Goal: Contribute content

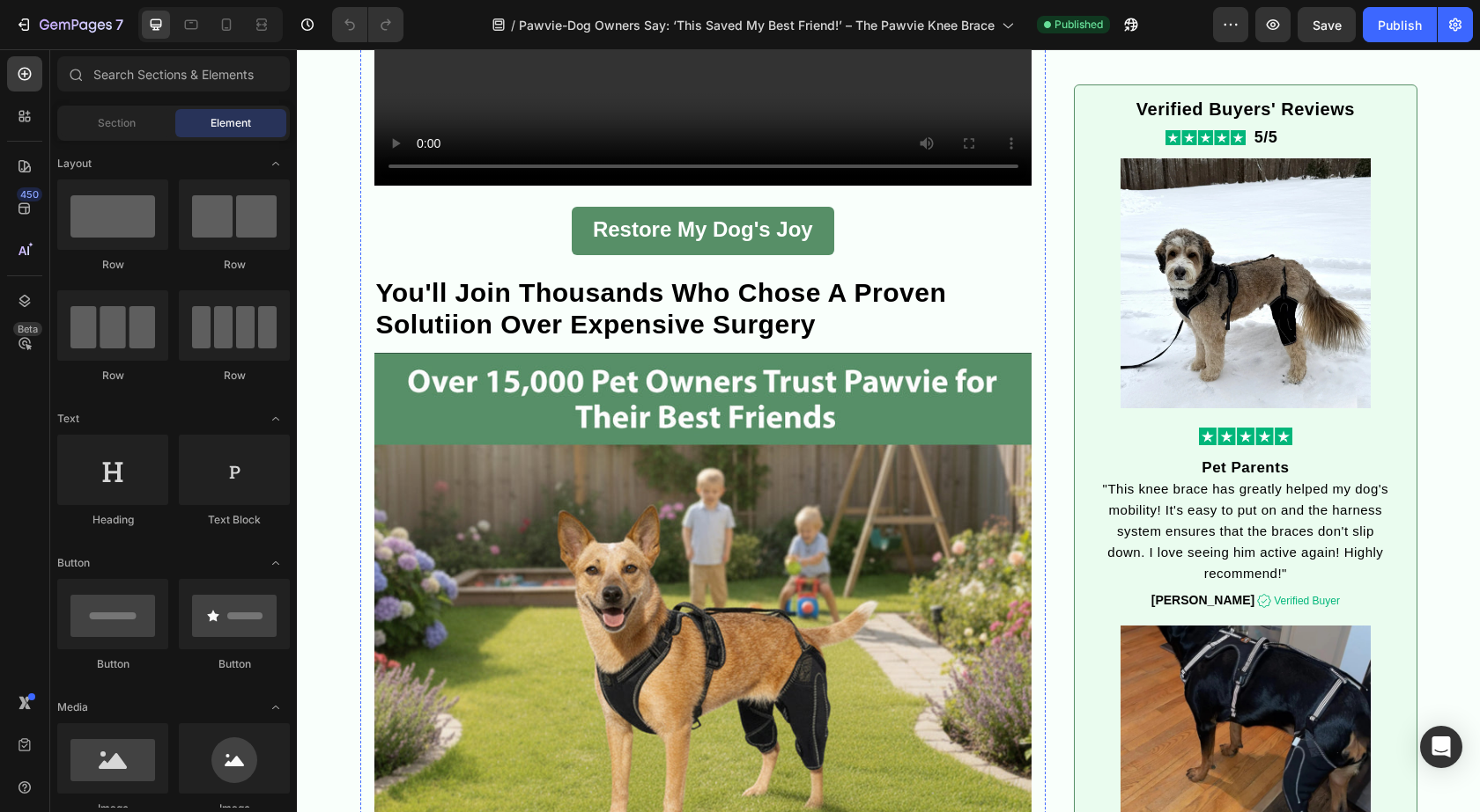
scroll to position [3256, 0]
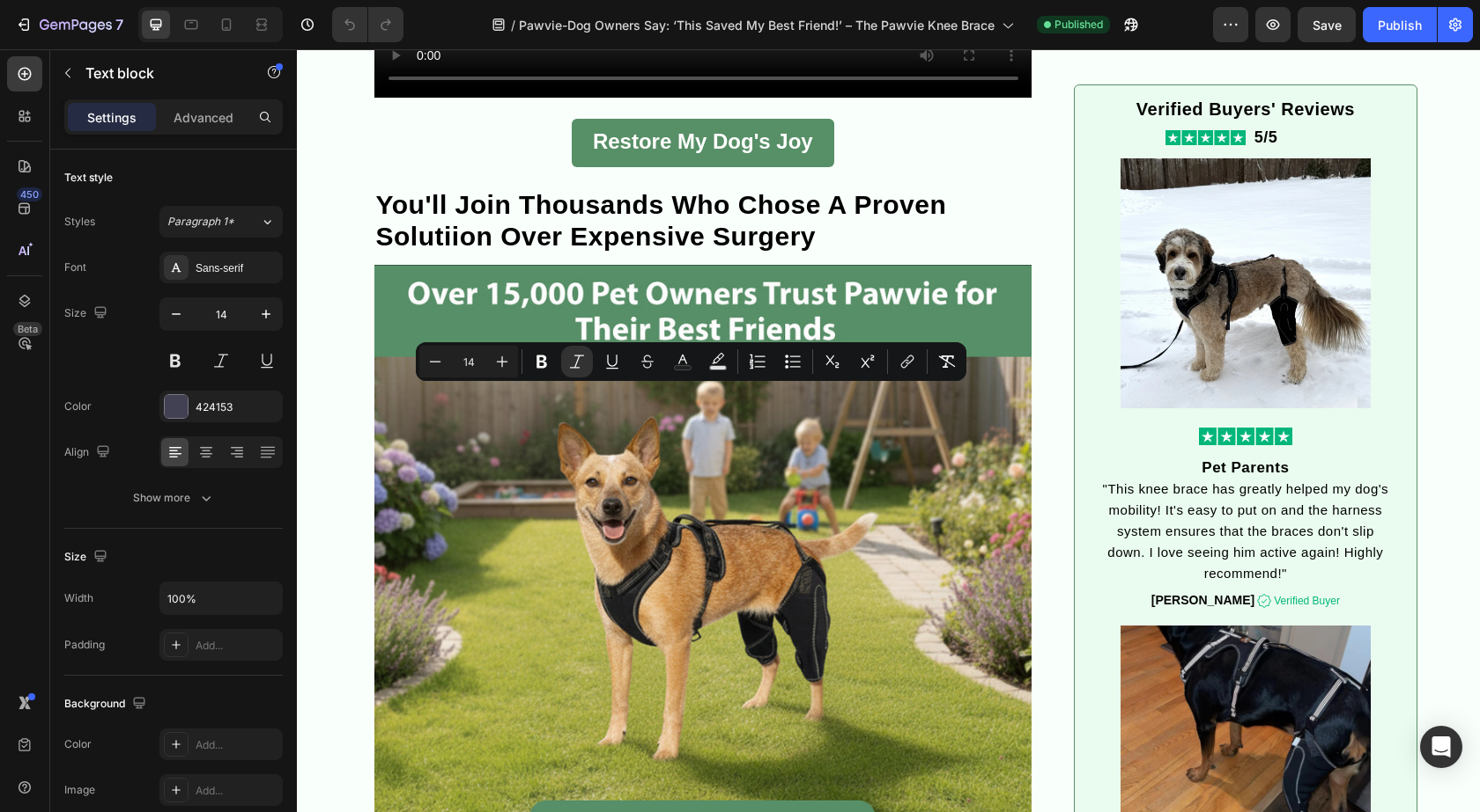
drag, startPoint x: 427, startPoint y: 397, endPoint x: 443, endPoint y: 428, distance: 34.9
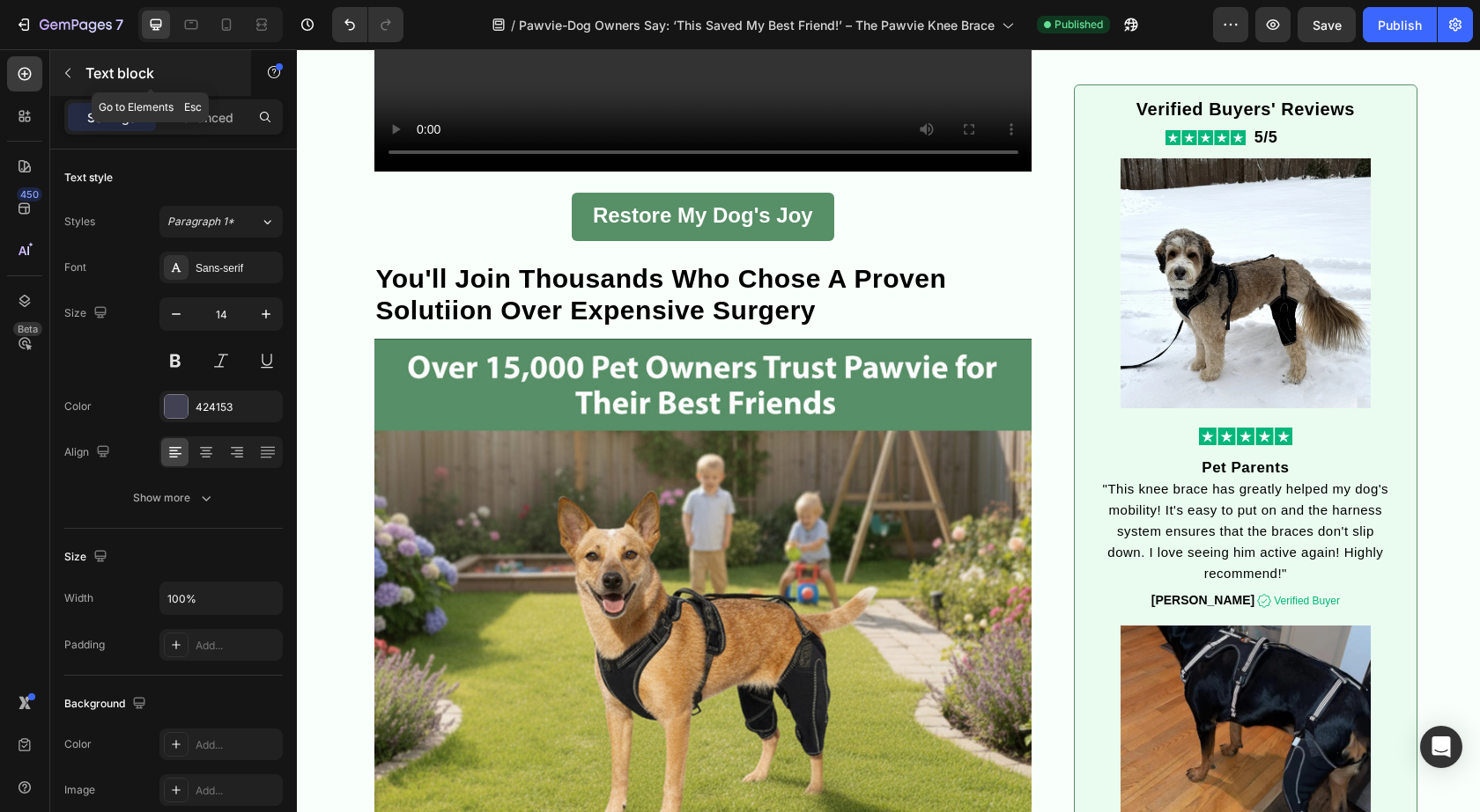
click at [68, 78] on icon "button" at bounding box center [68, 72] width 14 height 14
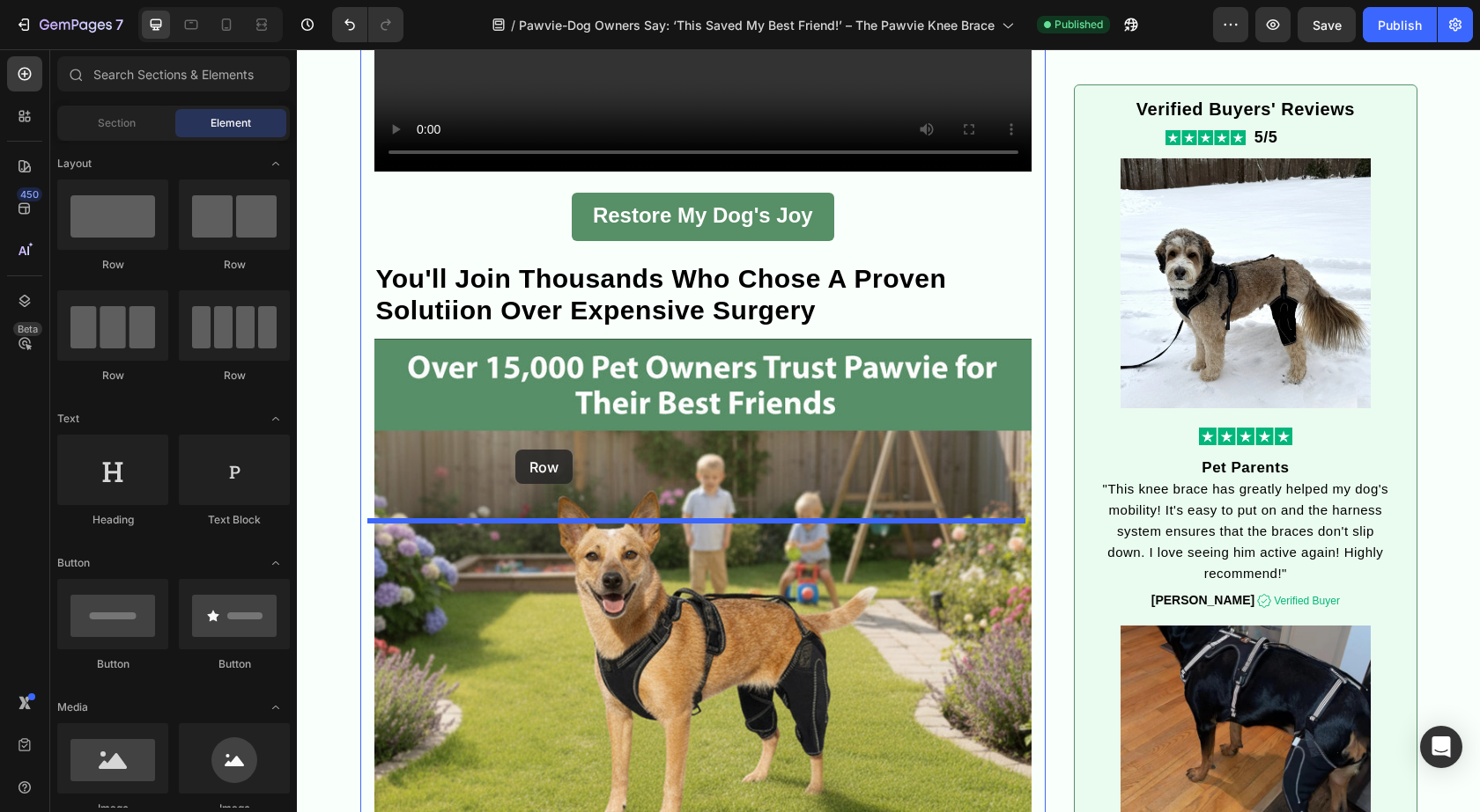
drag, startPoint x: 405, startPoint y: 303, endPoint x: 515, endPoint y: 450, distance: 183.6
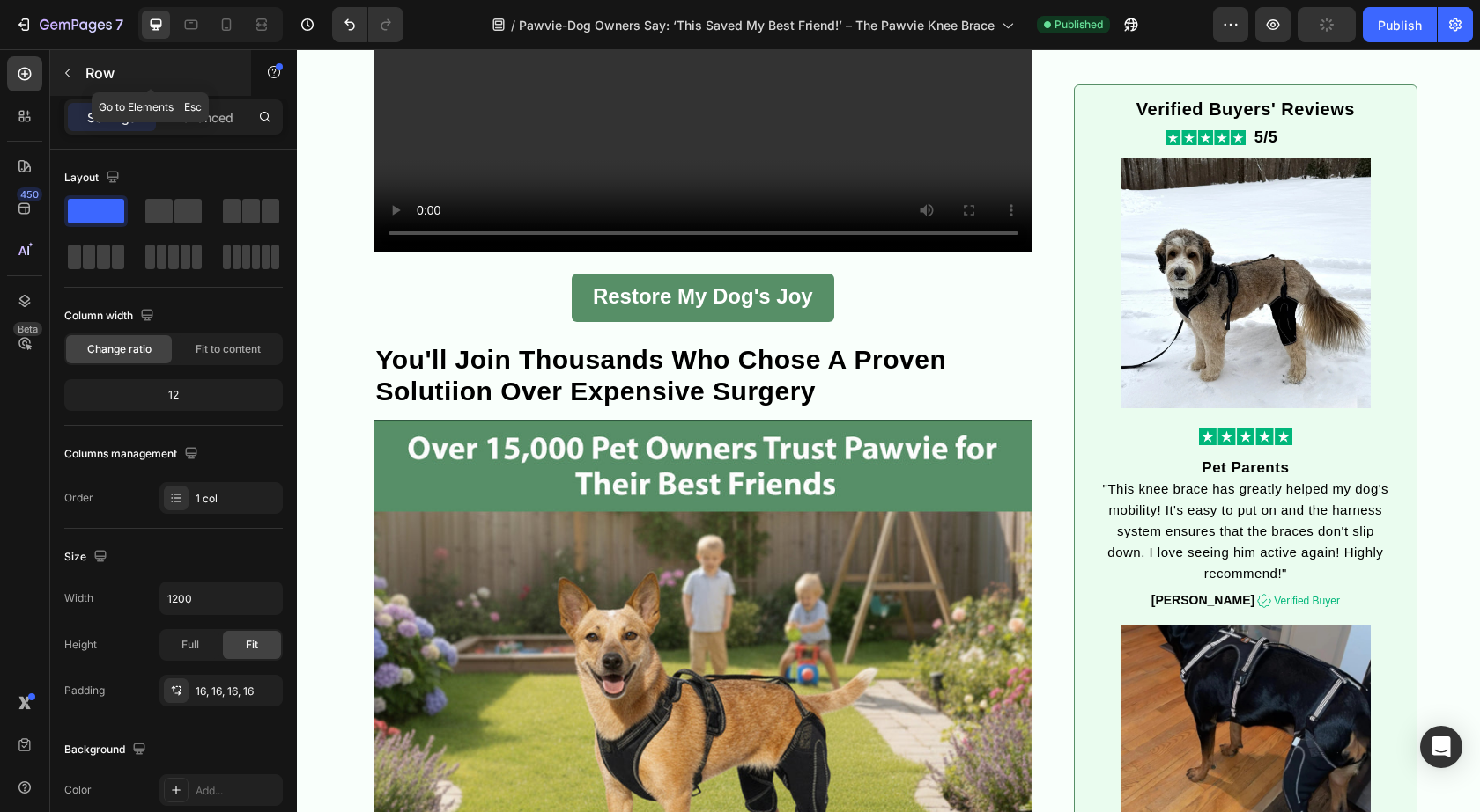
click at [69, 78] on icon "button" at bounding box center [68, 72] width 14 height 14
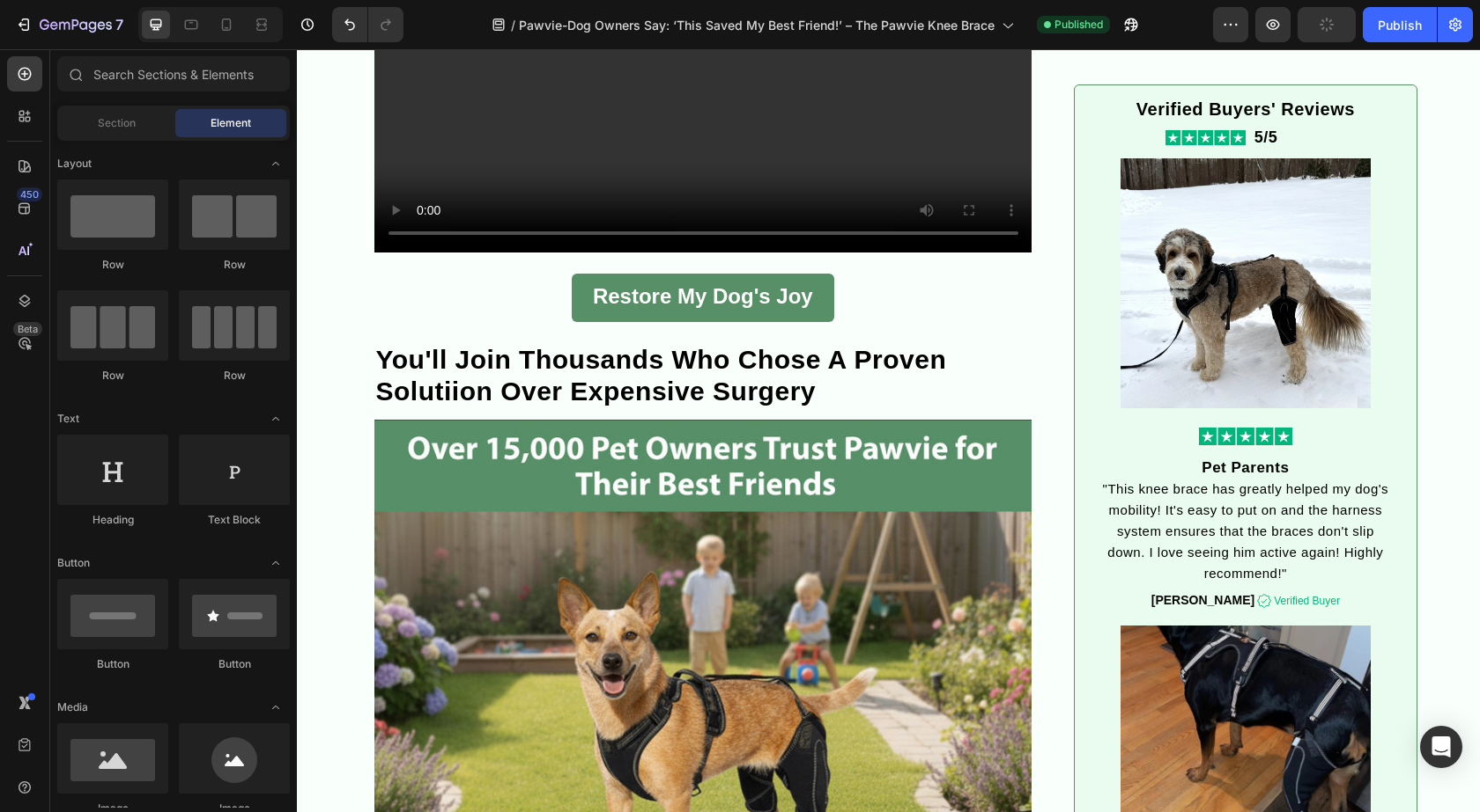
scroll to position [264, 0]
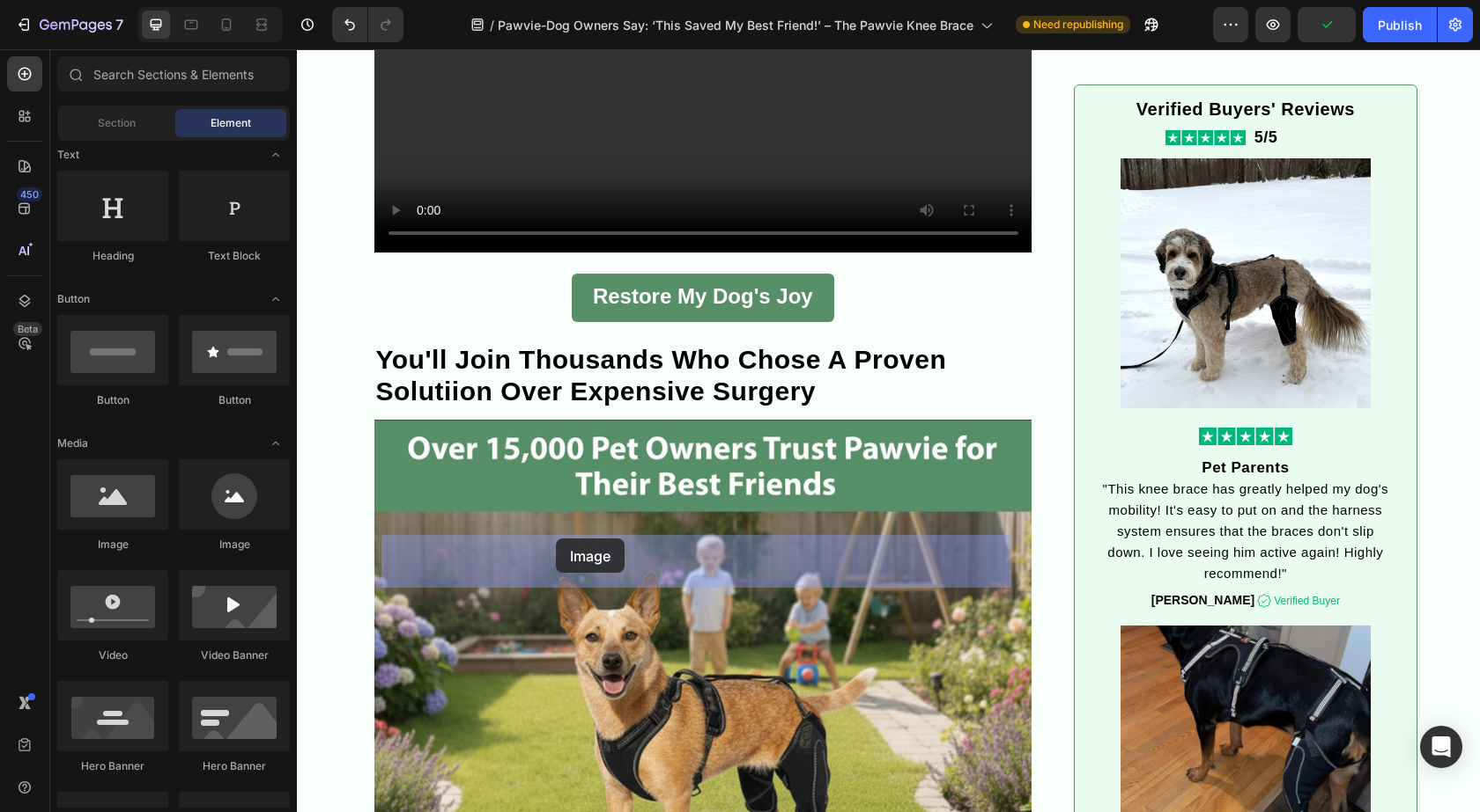
drag, startPoint x: 407, startPoint y: 558, endPoint x: 555, endPoint y: 538, distance: 149.3
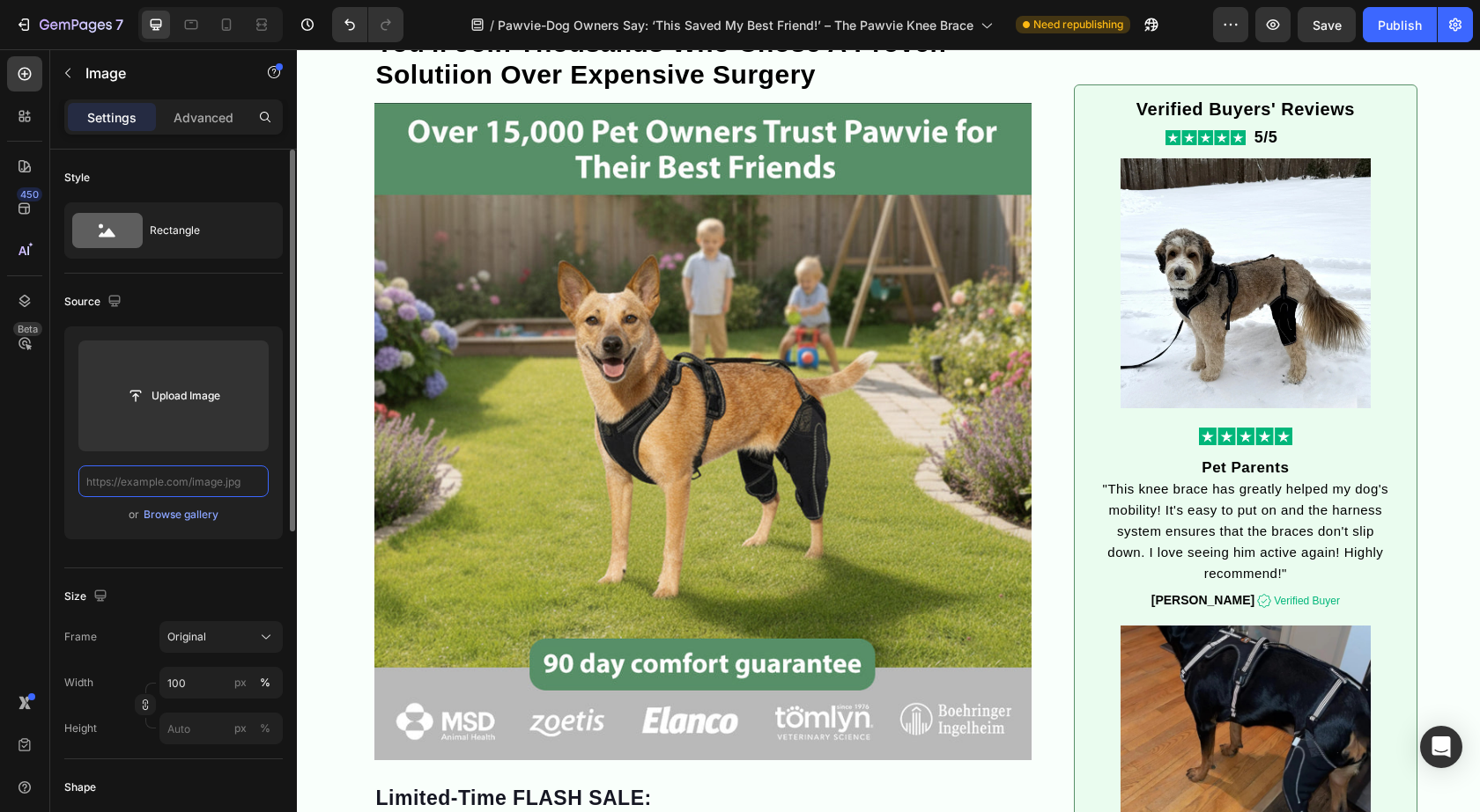
scroll to position [0, 0]
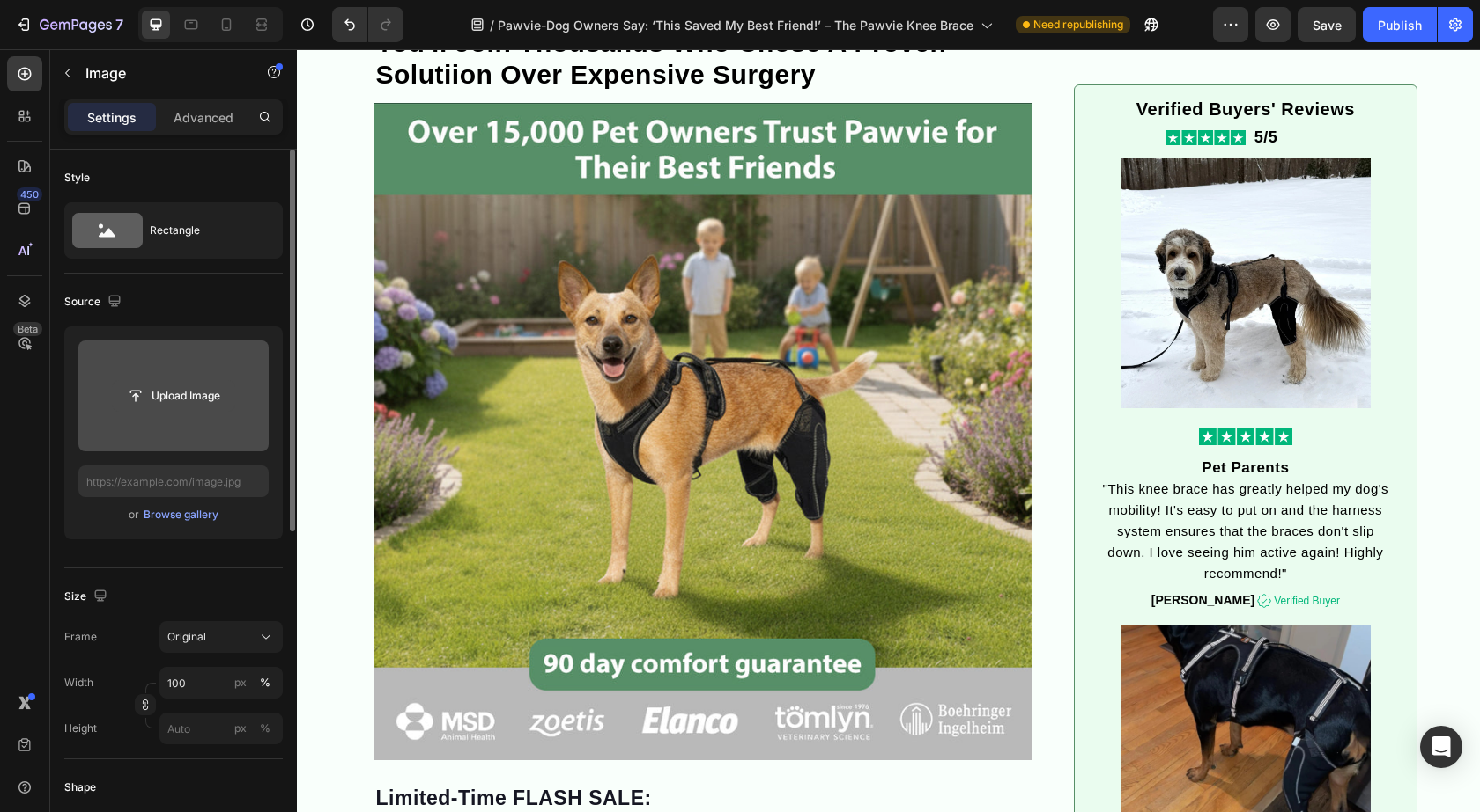
click at [181, 405] on input "file" at bounding box center [173, 396] width 121 height 30
click at [219, 418] on input "file" at bounding box center [173, 396] width 190 height 111
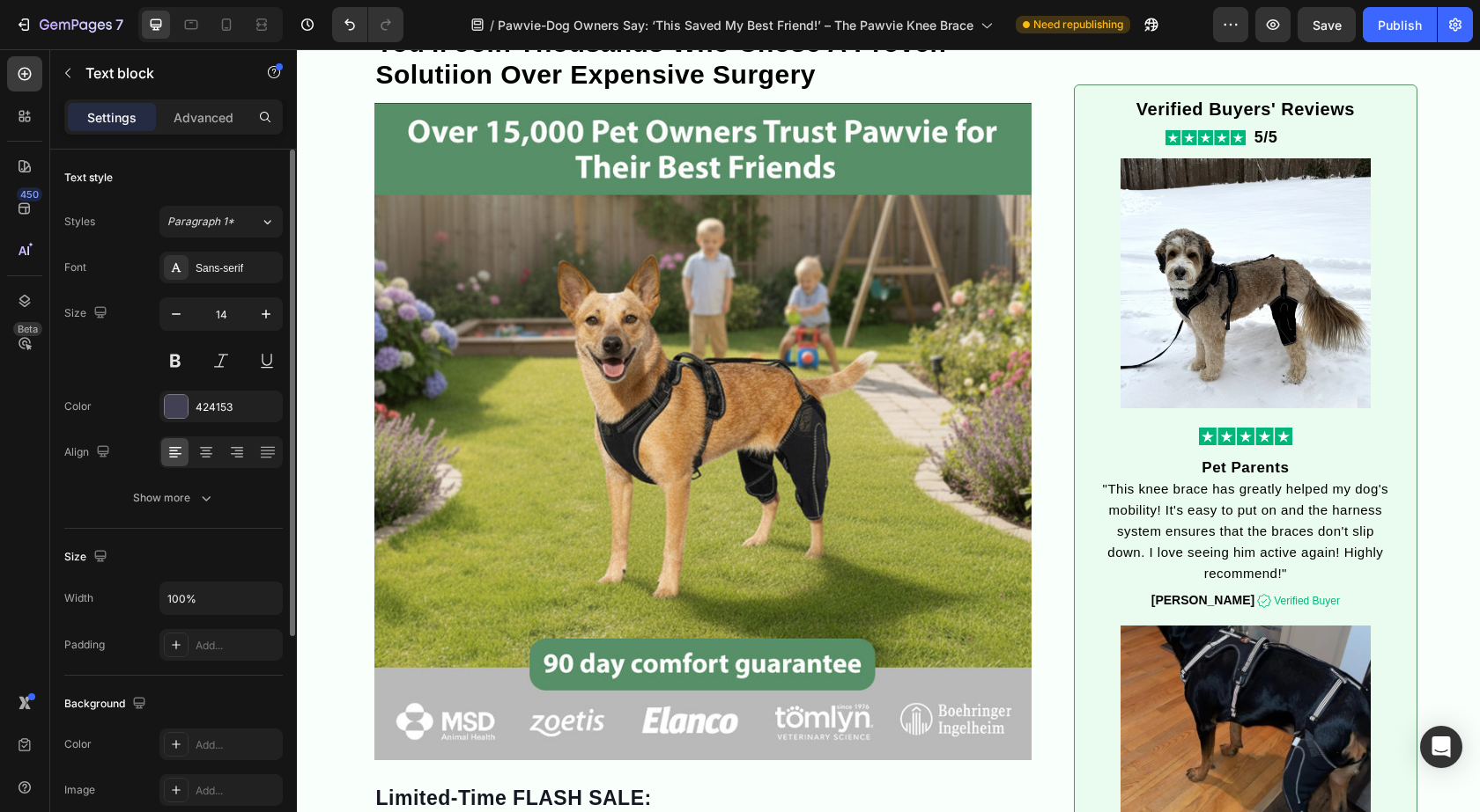
drag, startPoint x: 429, startPoint y: 221, endPoint x: 366, endPoint y: 199, distance: 66.7
click at [366, 199] on div ""I Was Desperate... Then This Changed My Dog's Life (and Mine!)": Heading Break…" at bounding box center [703, 17] width 686 height 6650
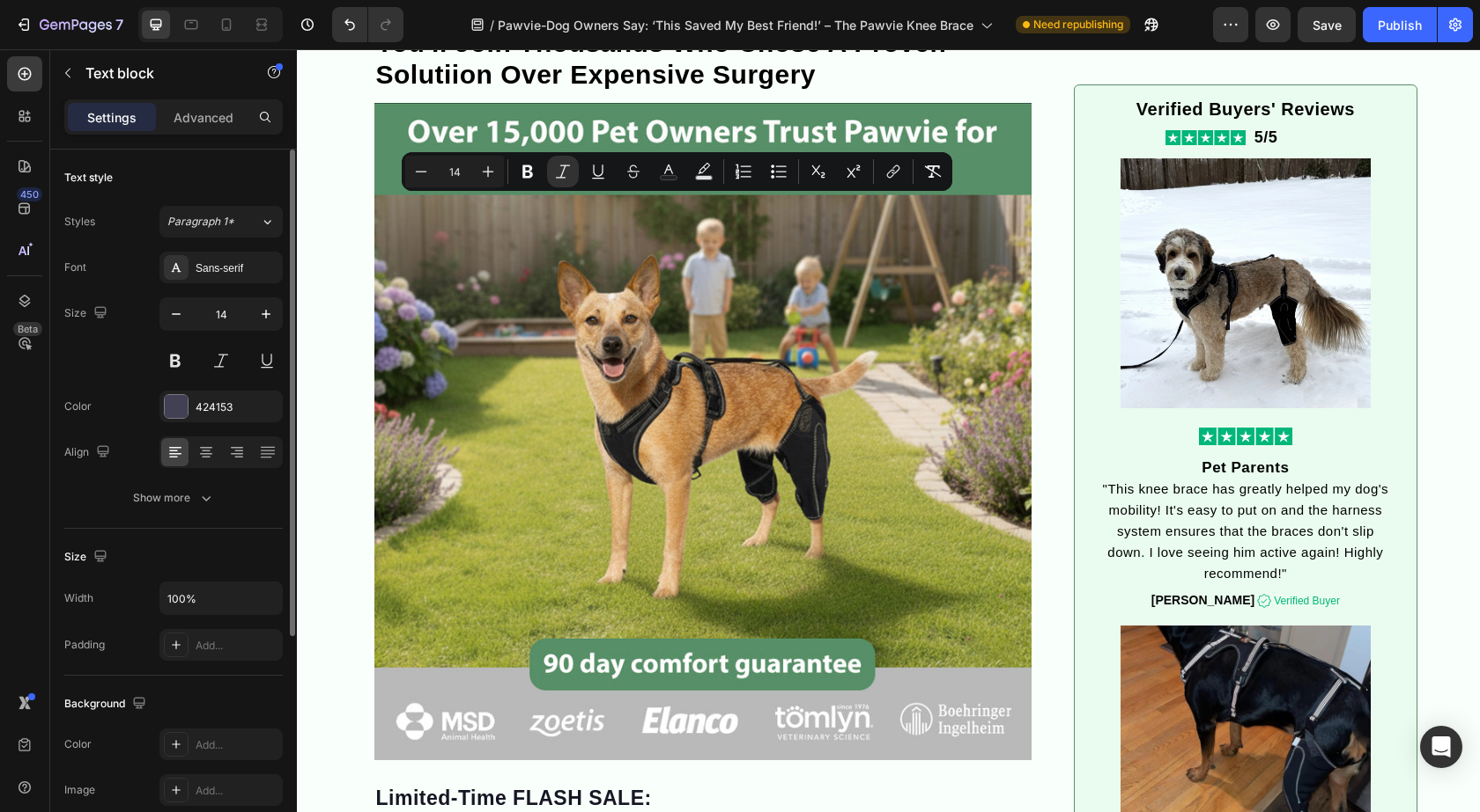
drag, startPoint x: 427, startPoint y: 218, endPoint x: 371, endPoint y: 202, distance: 58.2
copy icon "The Pawvie supported both legs and gave him his mobility back without any surge…"
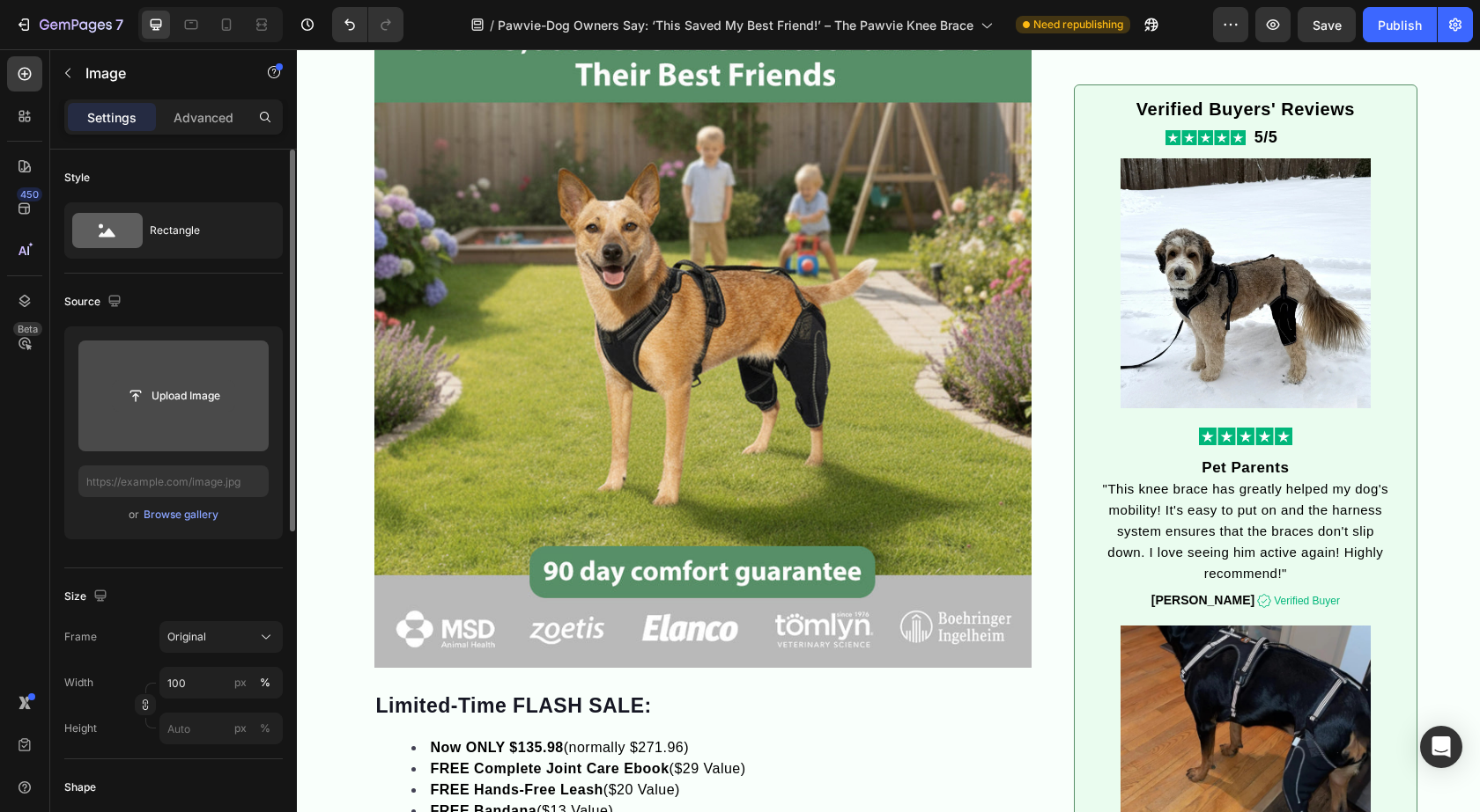
click at [200, 392] on input "file" at bounding box center [173, 396] width 121 height 30
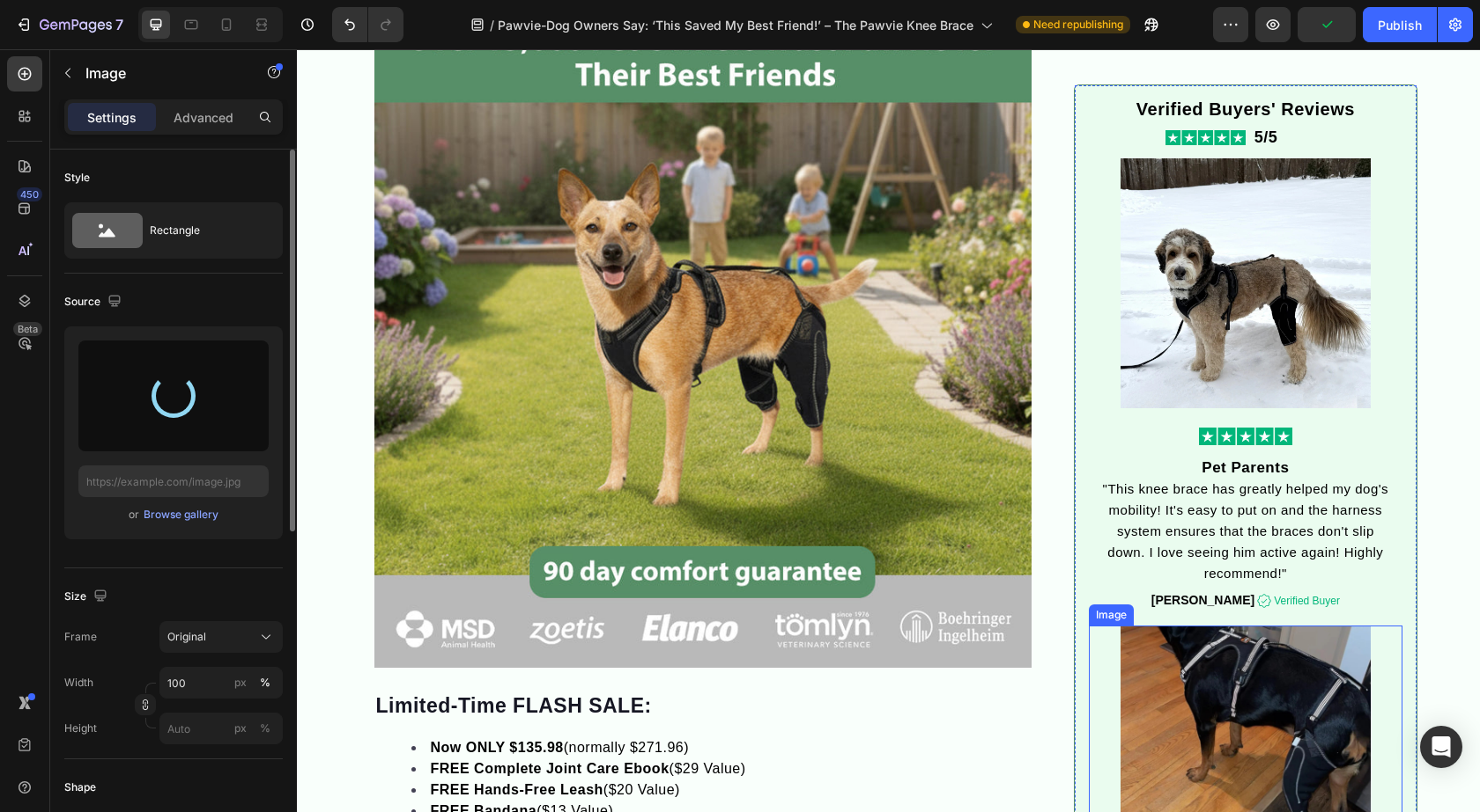
type input "[URL][DOMAIN_NAME]"
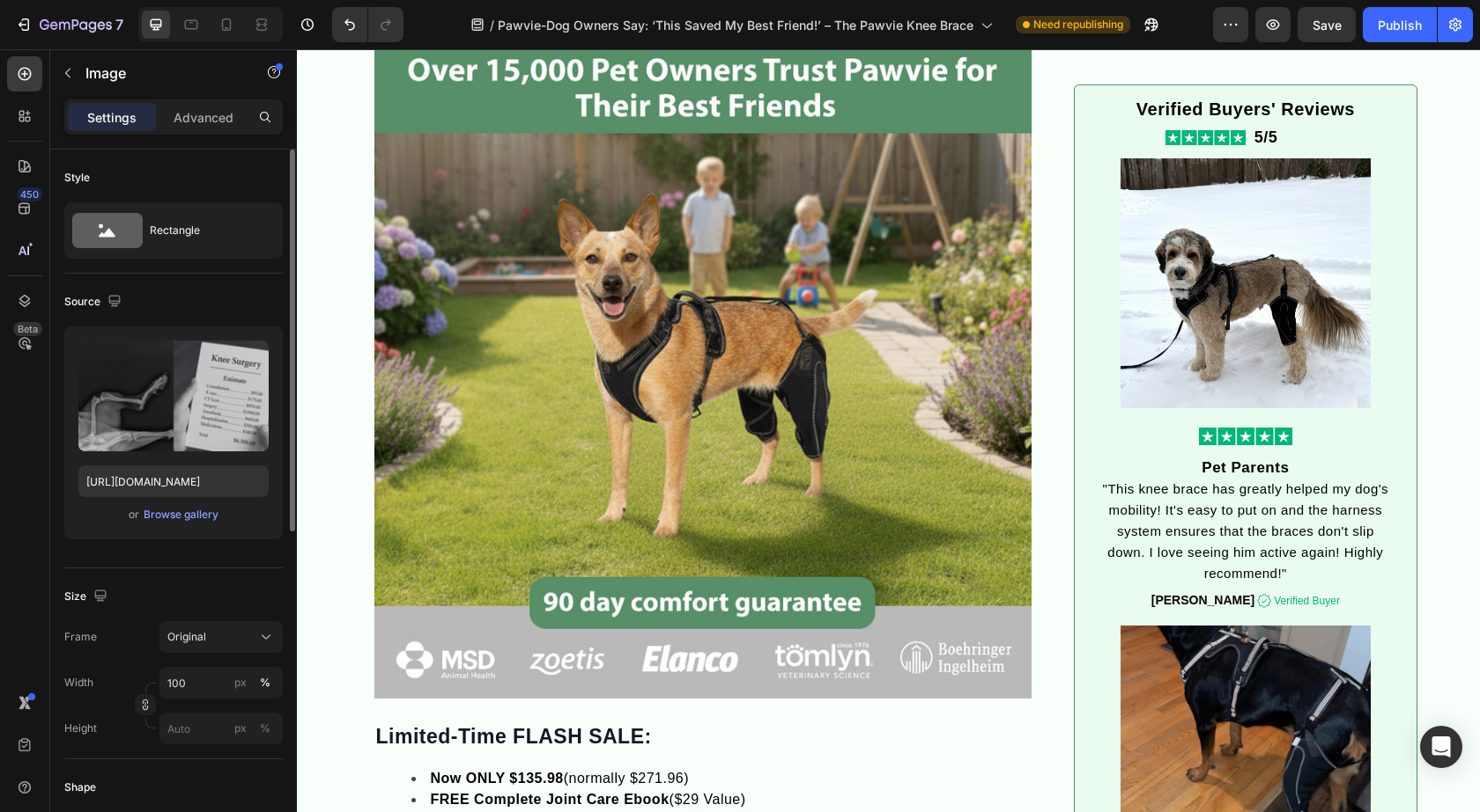
scroll to position [3521, 0]
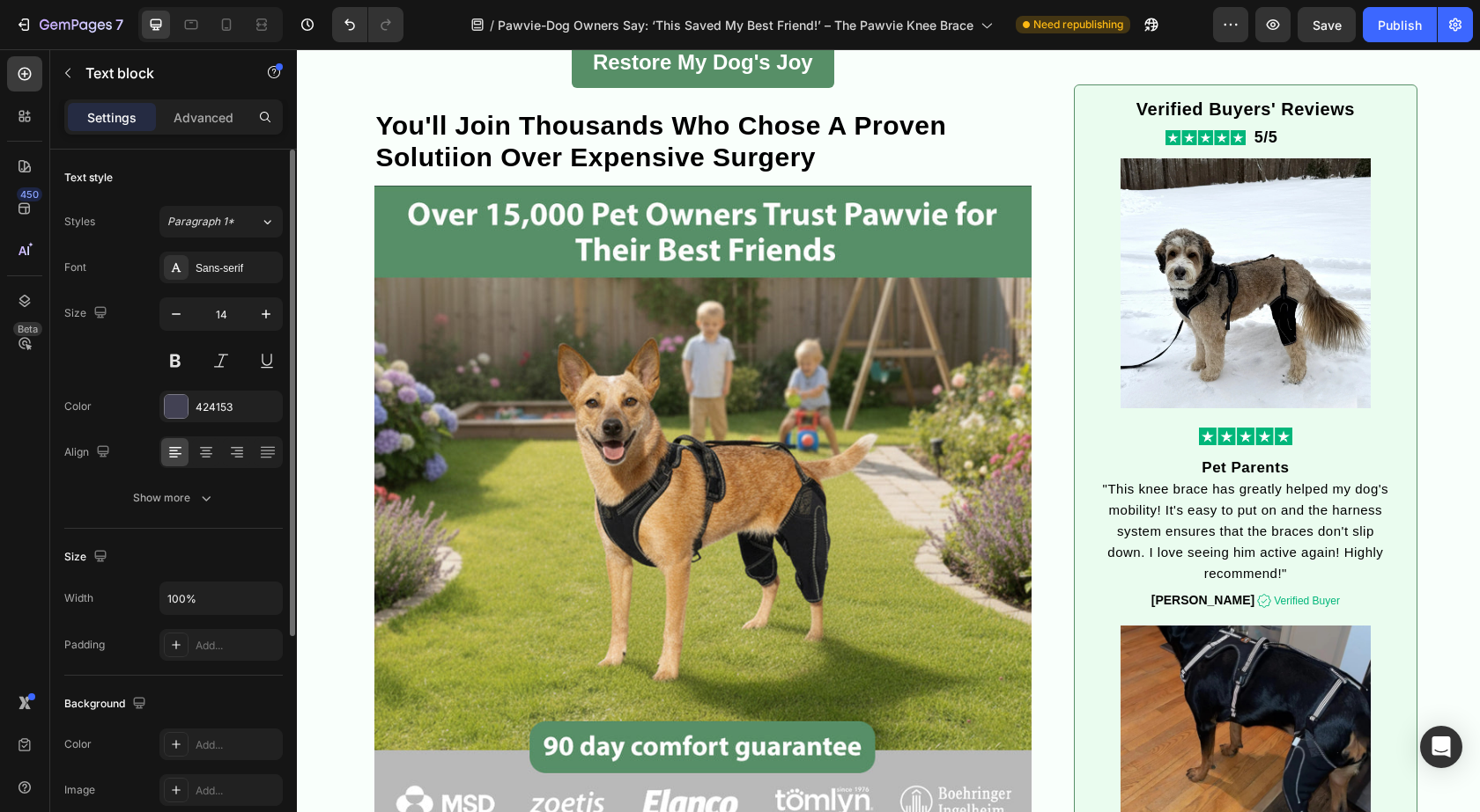
scroll to position [3345, 0]
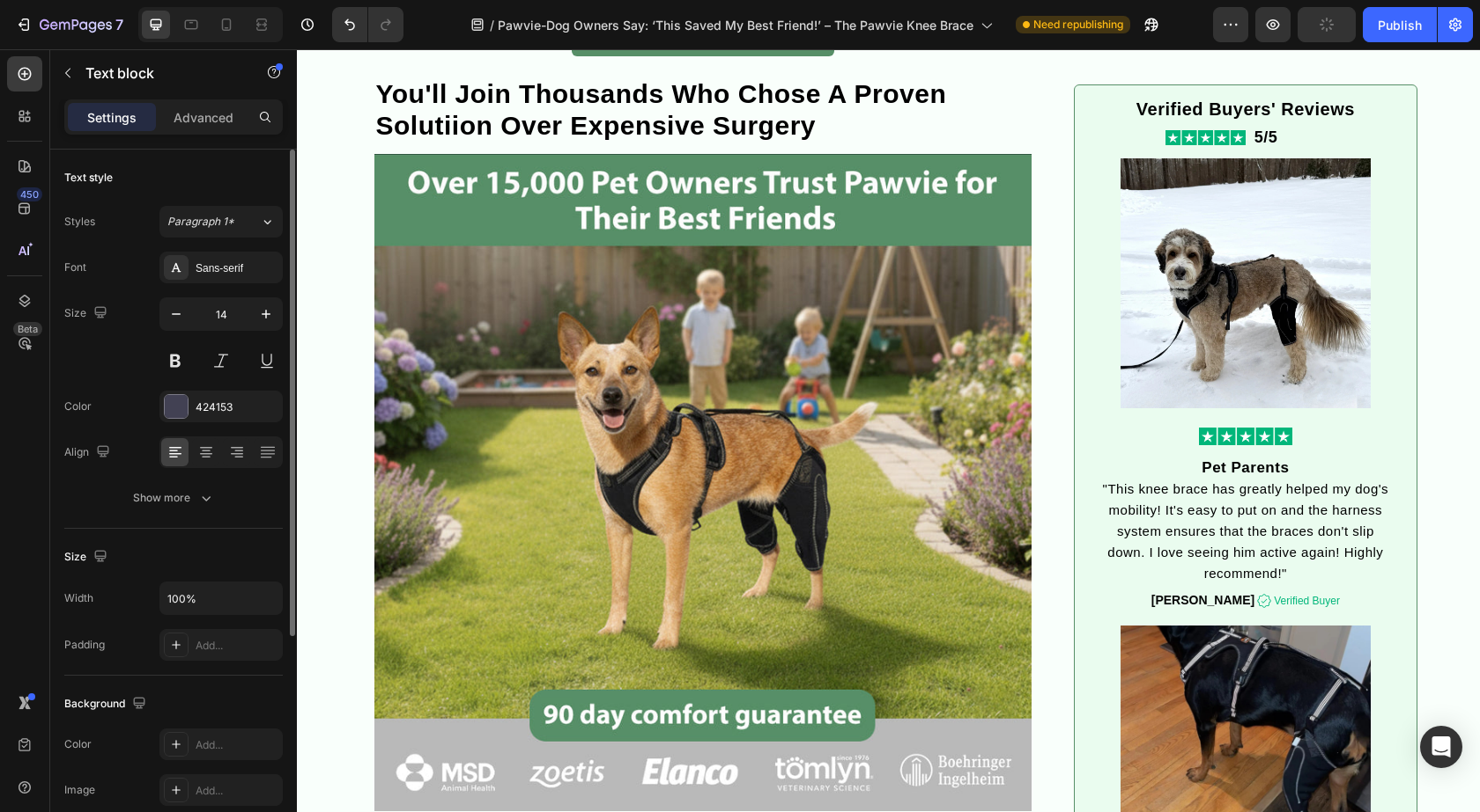
scroll to position [3608, 0]
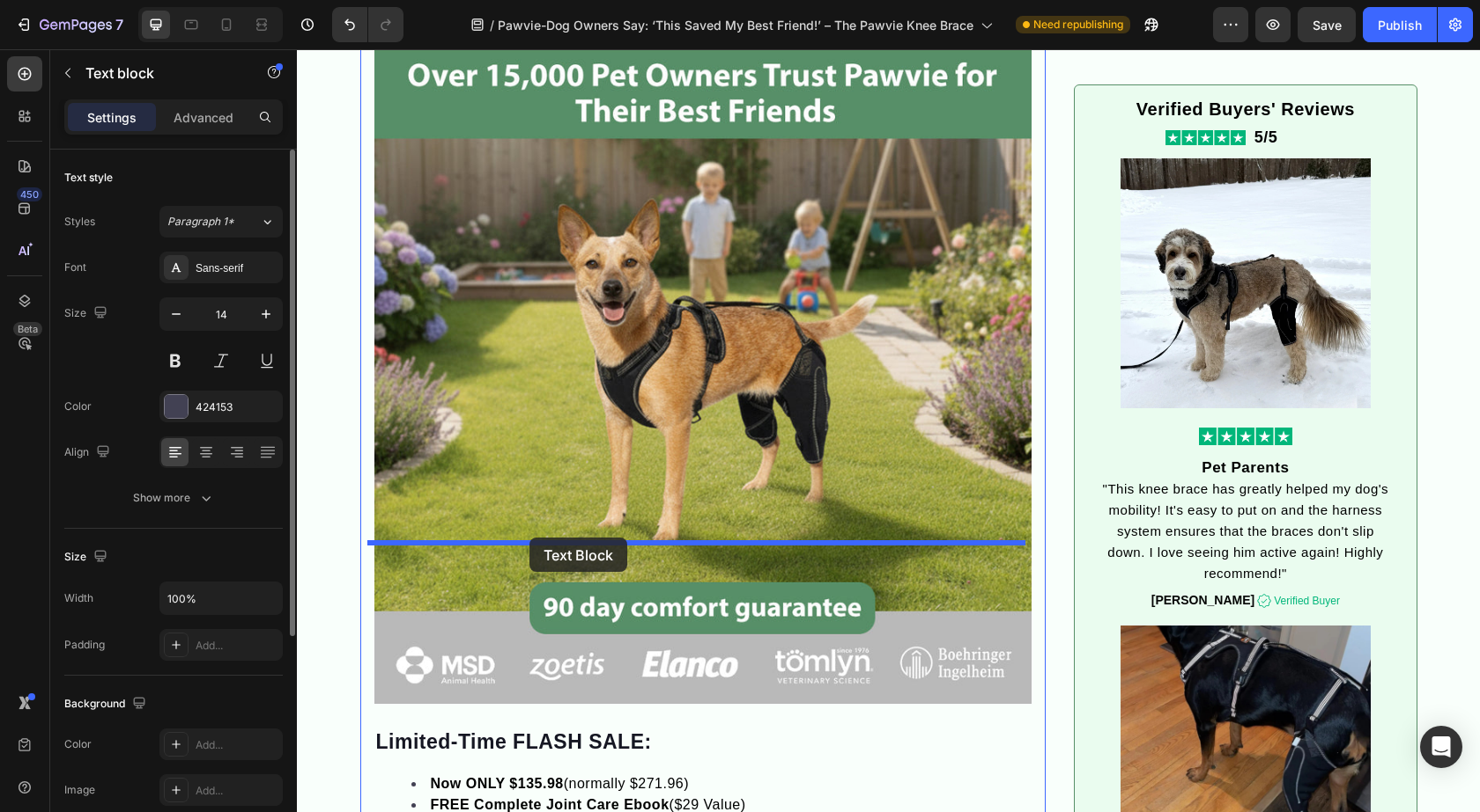
drag, startPoint x: 534, startPoint y: 184, endPoint x: 529, endPoint y: 538, distance: 354.0
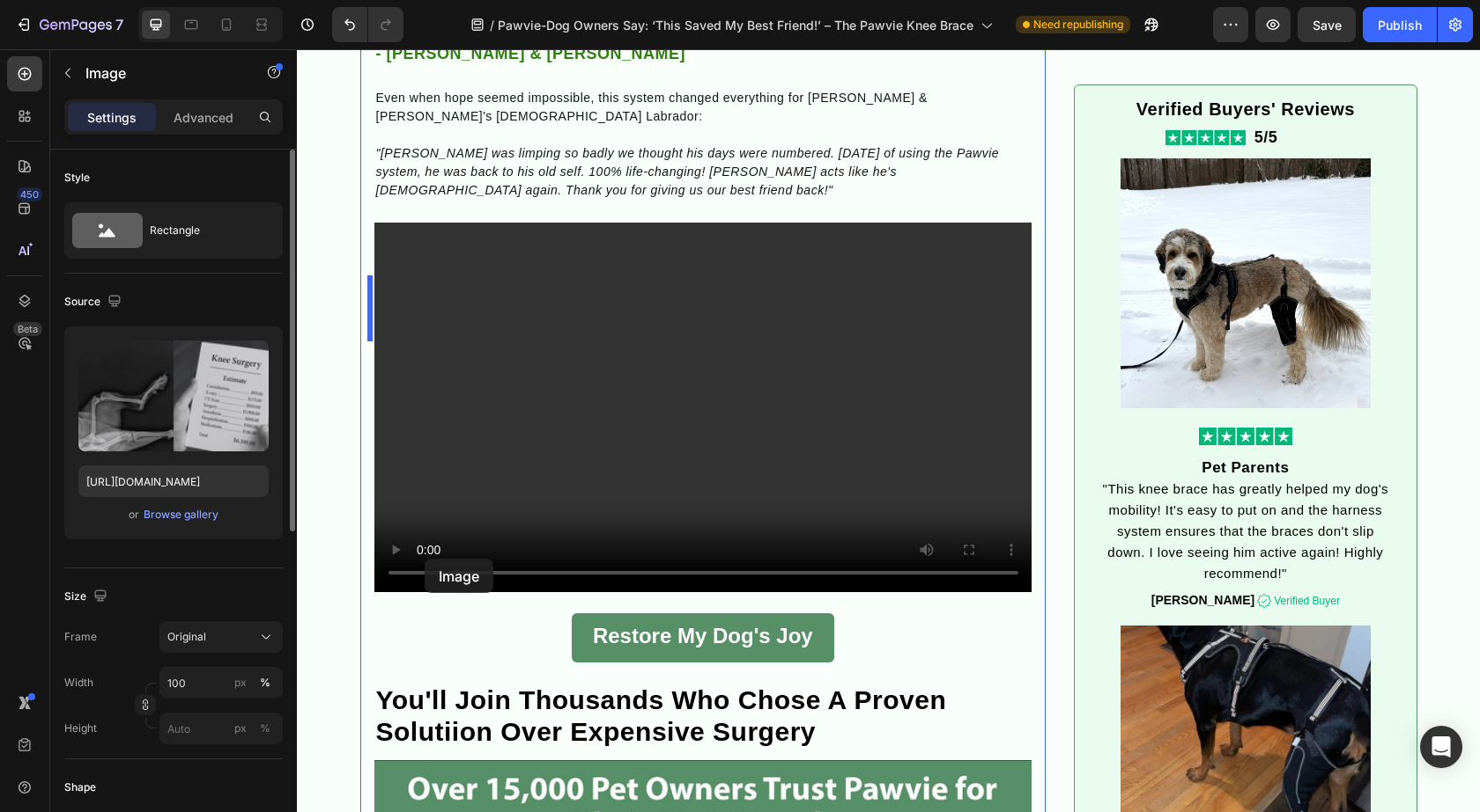
scroll to position [3160, 0]
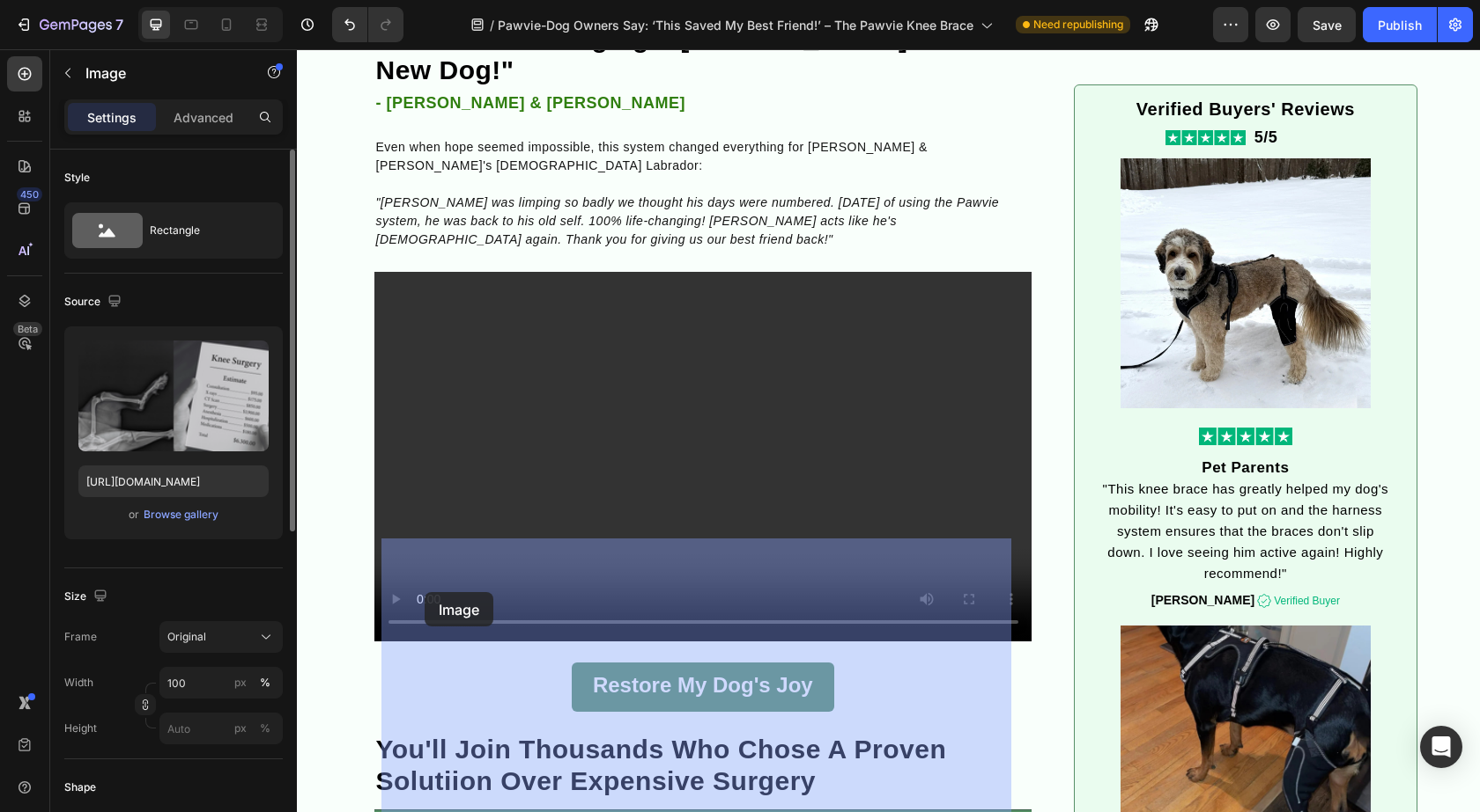
drag, startPoint x: 459, startPoint y: 323, endPoint x: 425, endPoint y: 593, distance: 272.1
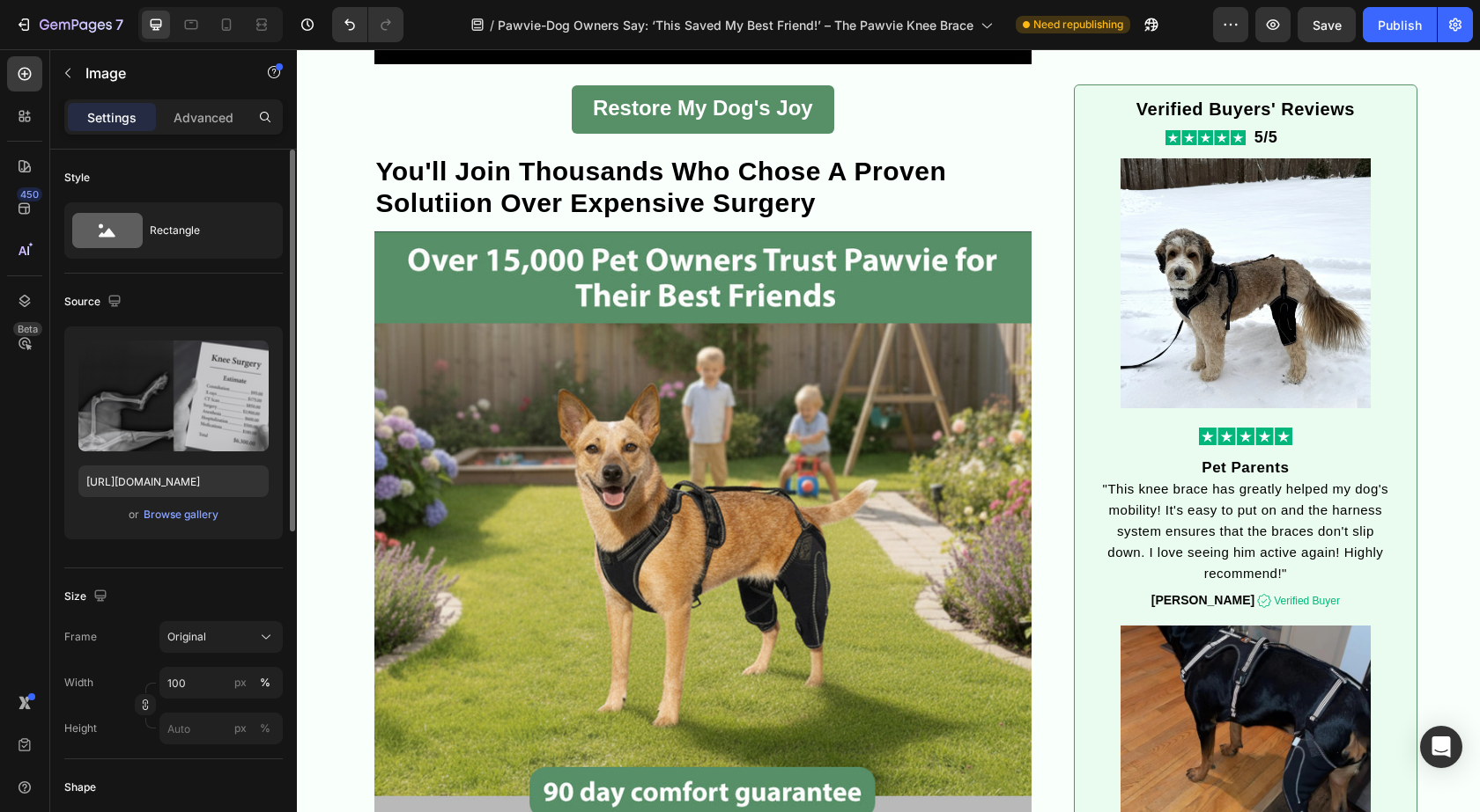
scroll to position [3425, 0]
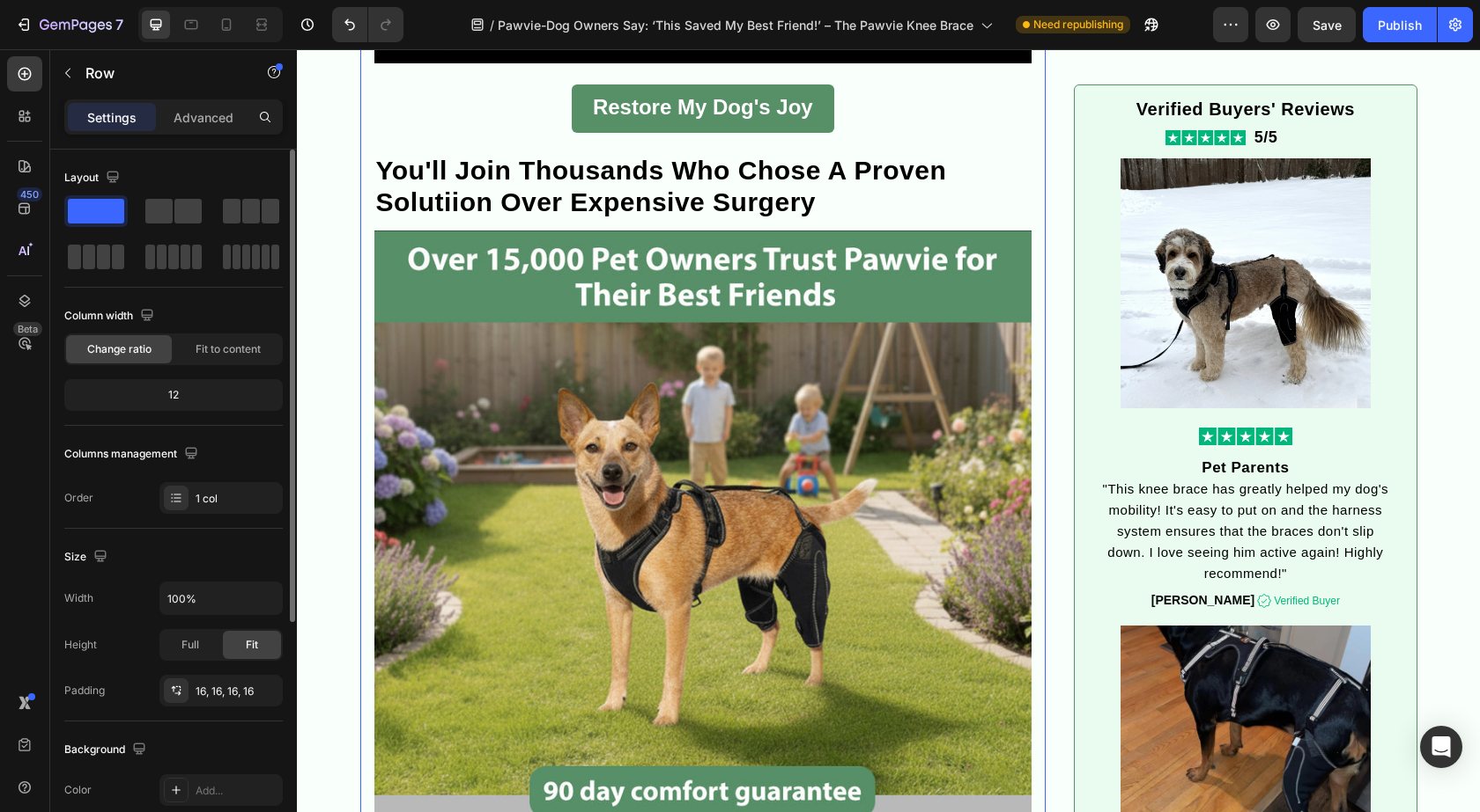
click at [366, 428] on div ""I Was Desperate... Then This Changed My Dog's Life (and Mine!)": Heading Break…" at bounding box center [703, 129] width 686 height 6682
click at [203, 126] on p "Advanced" at bounding box center [203, 118] width 60 height 19
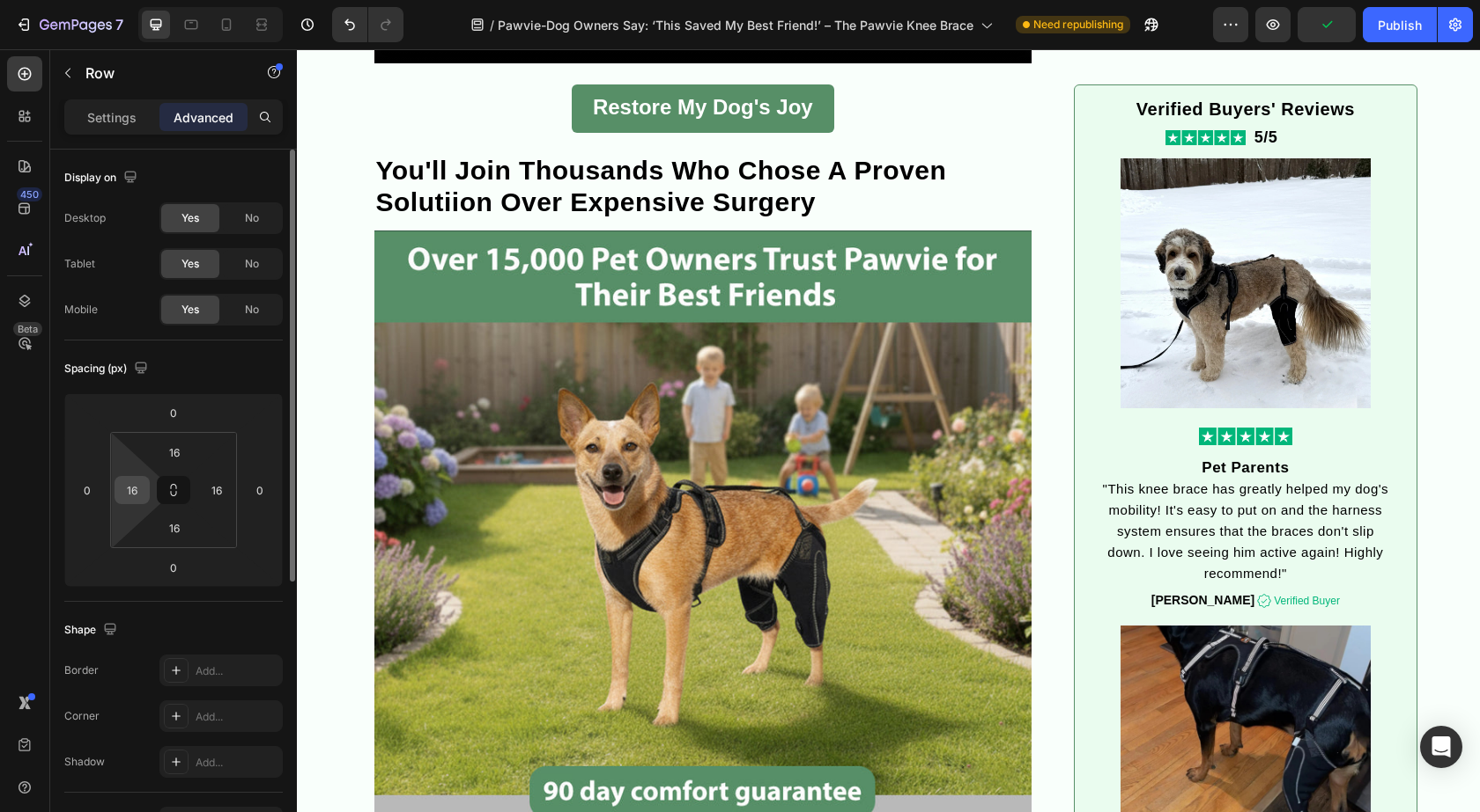
click at [137, 491] on input "16" at bounding box center [132, 490] width 26 height 26
type input "0"
click at [213, 492] on input "16" at bounding box center [217, 490] width 26 height 26
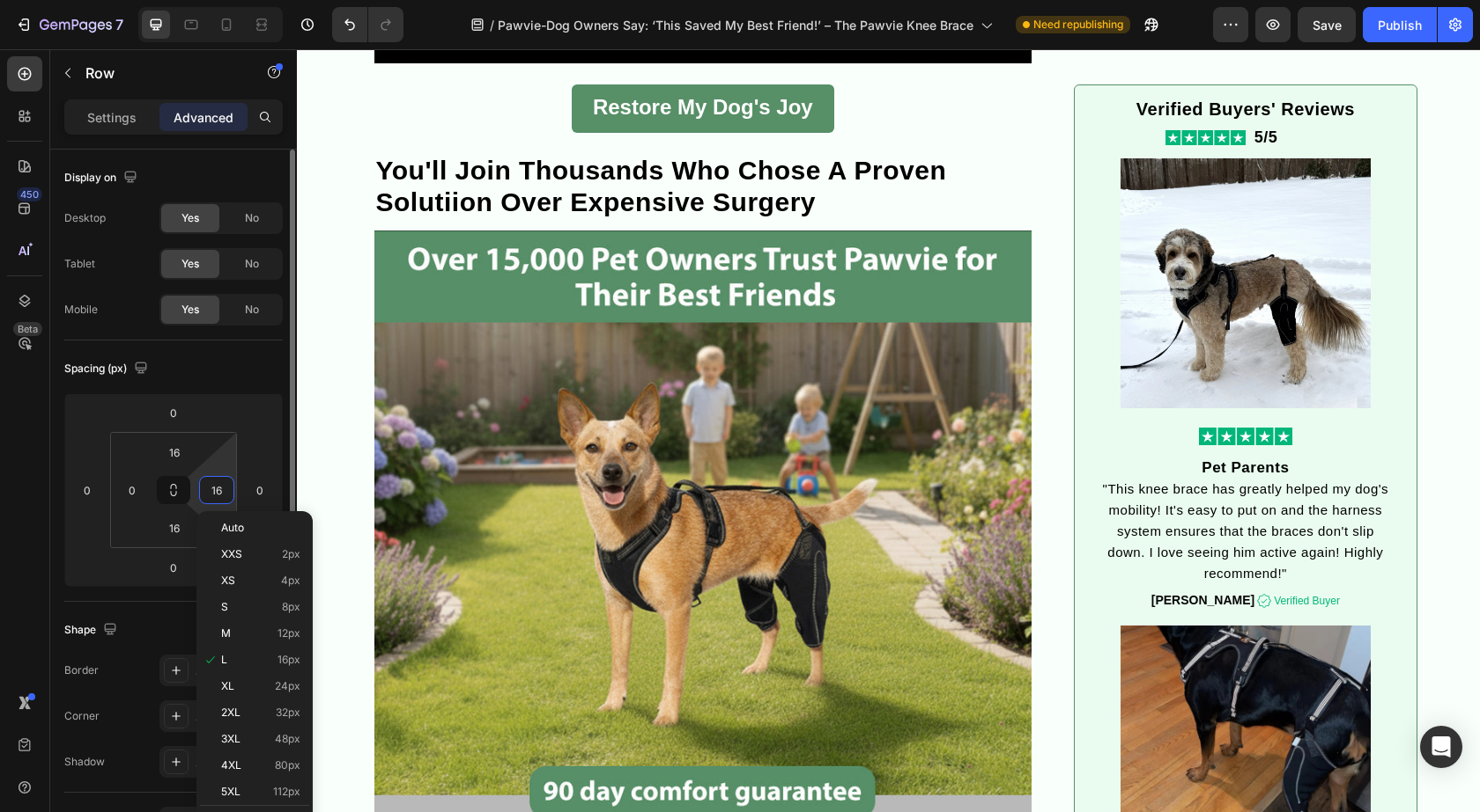
type input "0"
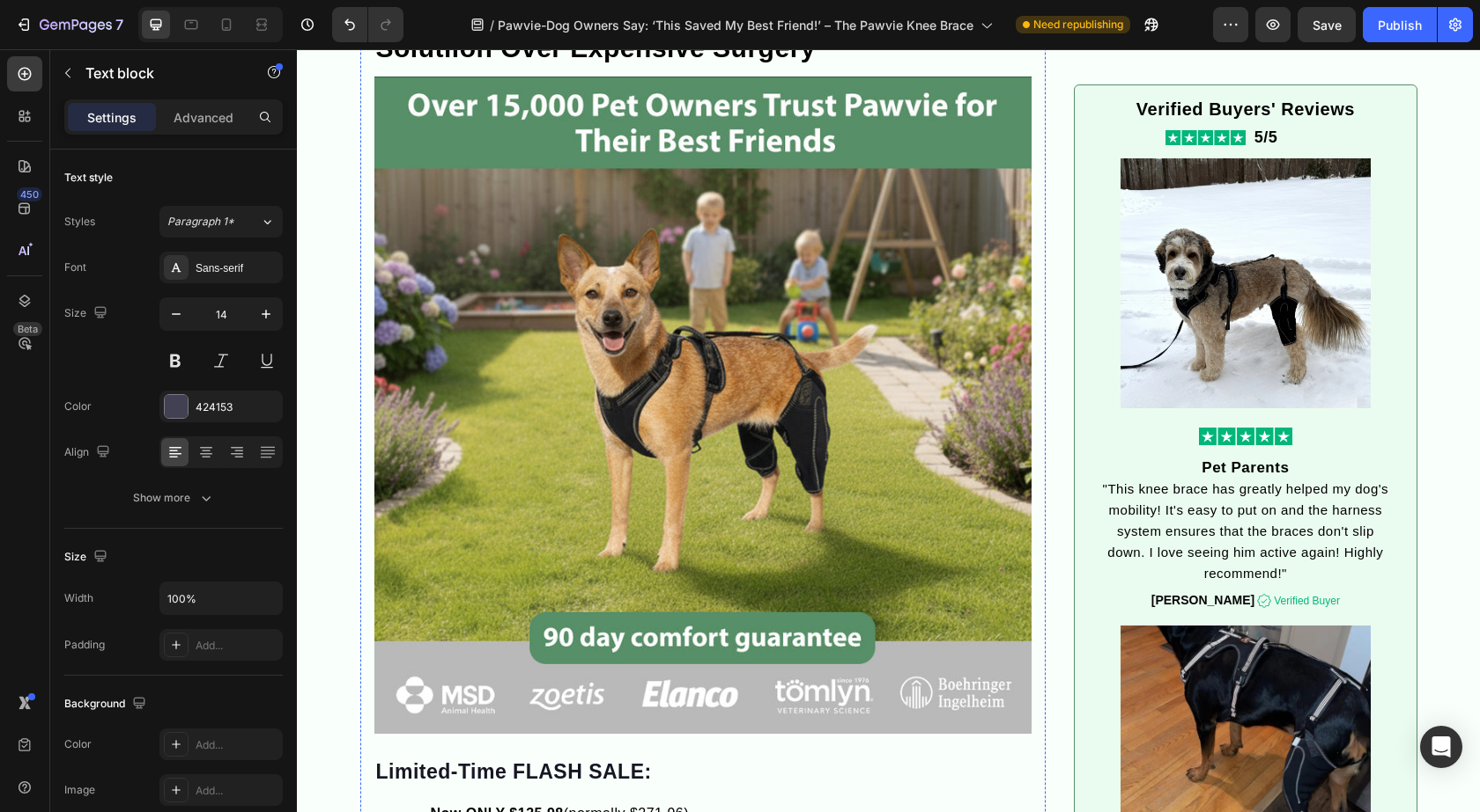
scroll to position [3601, 0]
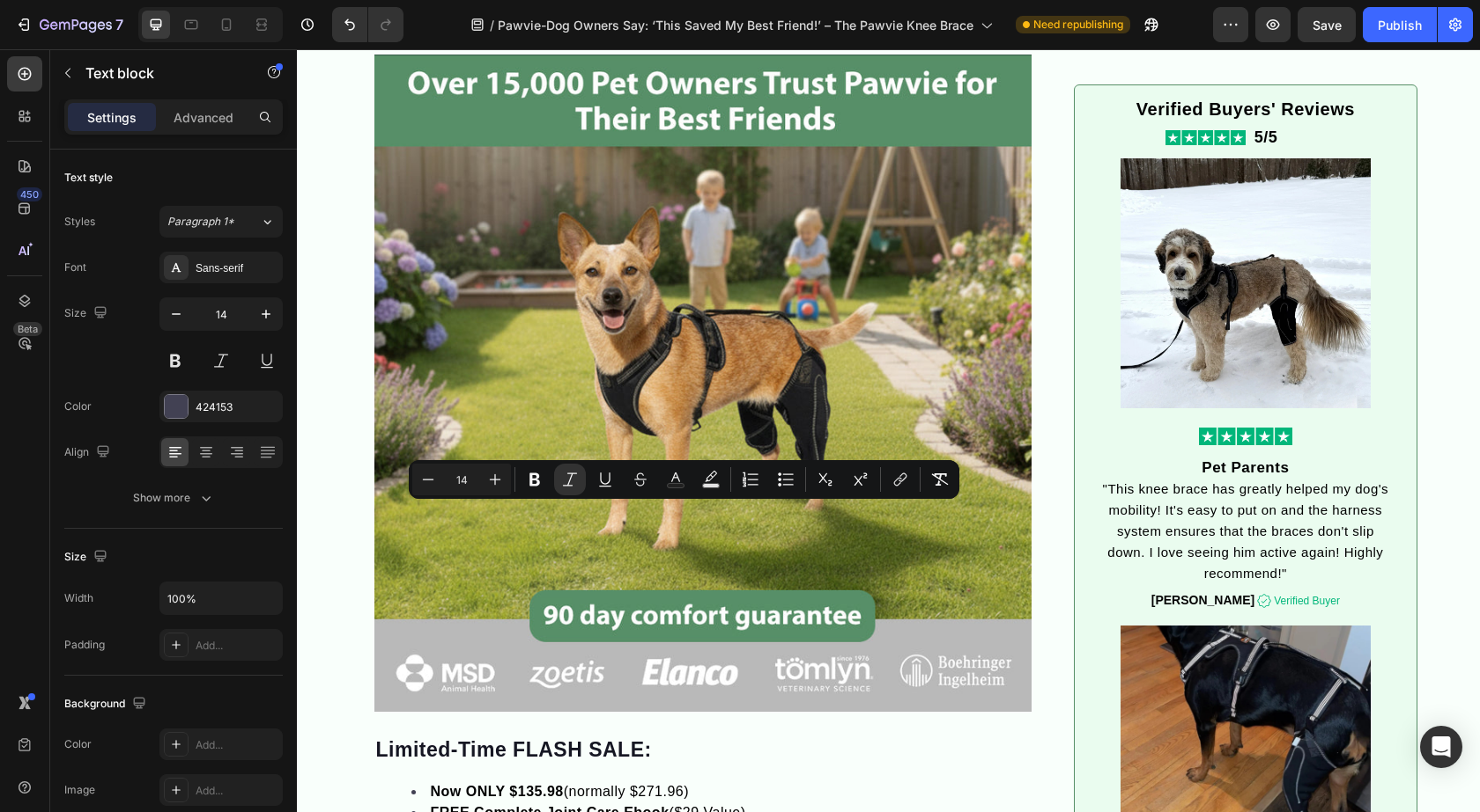
drag, startPoint x: 498, startPoint y: 528, endPoint x: 384, endPoint y: 463, distance: 131.2
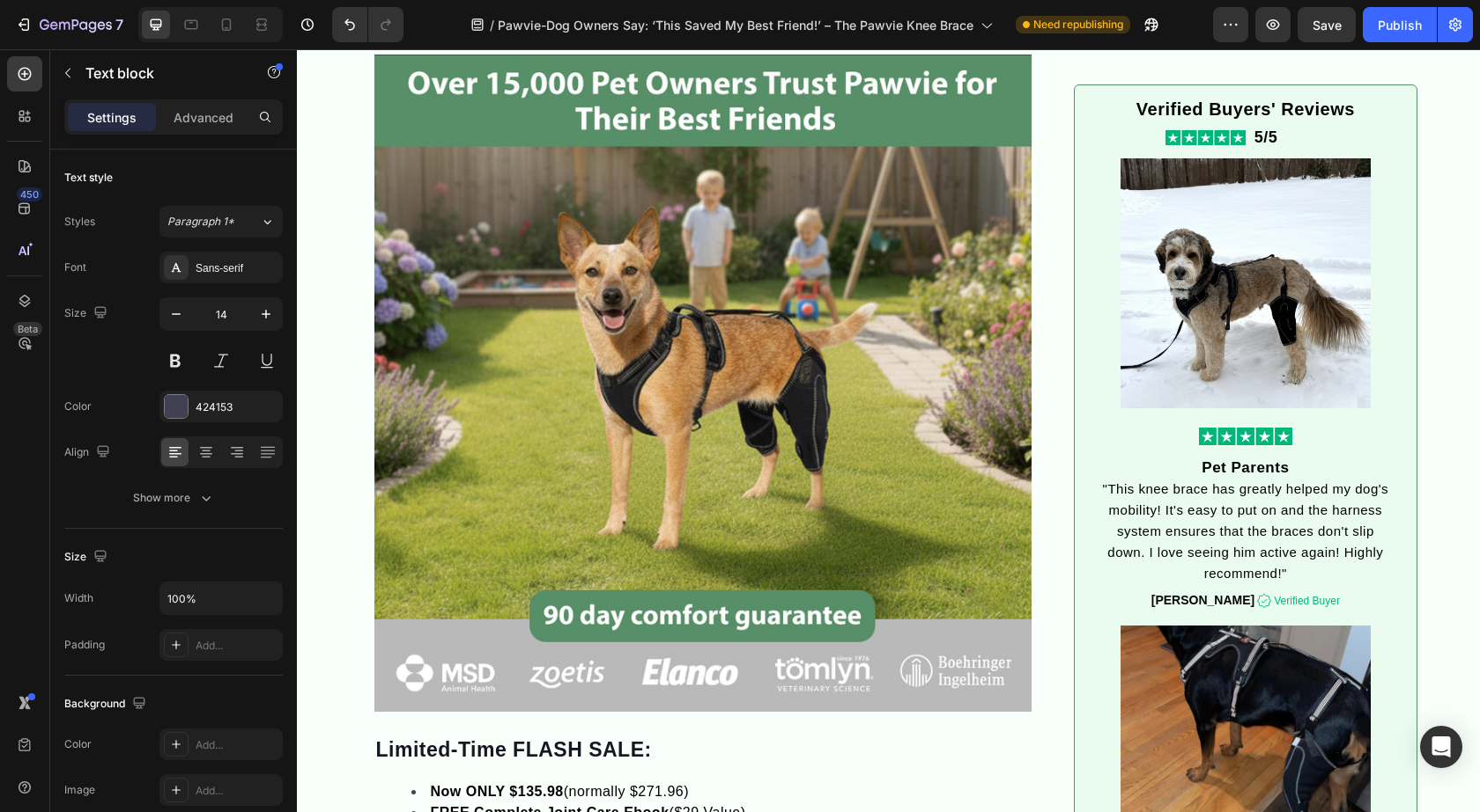
drag, startPoint x: 460, startPoint y: 534, endPoint x: 370, endPoint y: 453, distance: 121.1
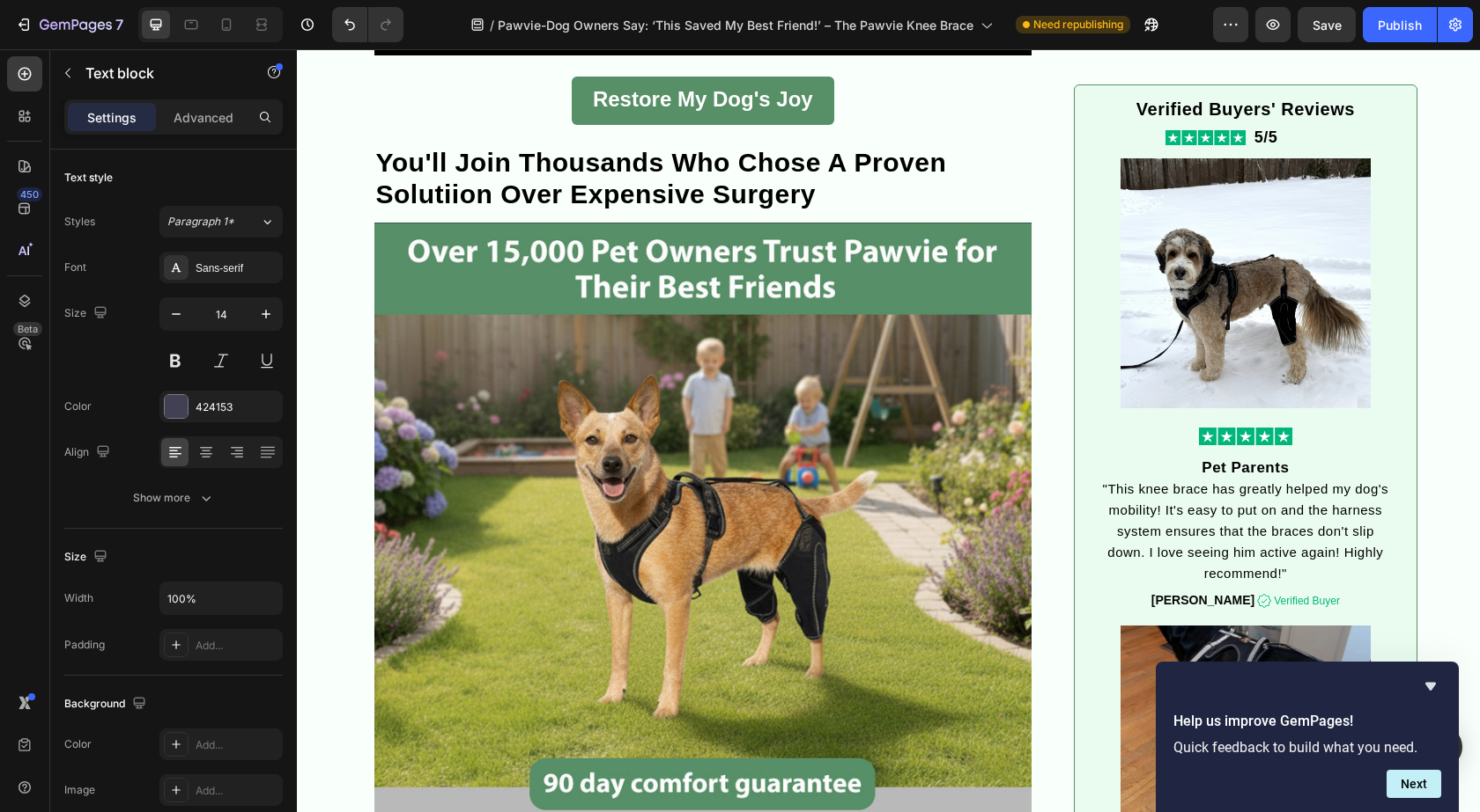
scroll to position [3336, 0]
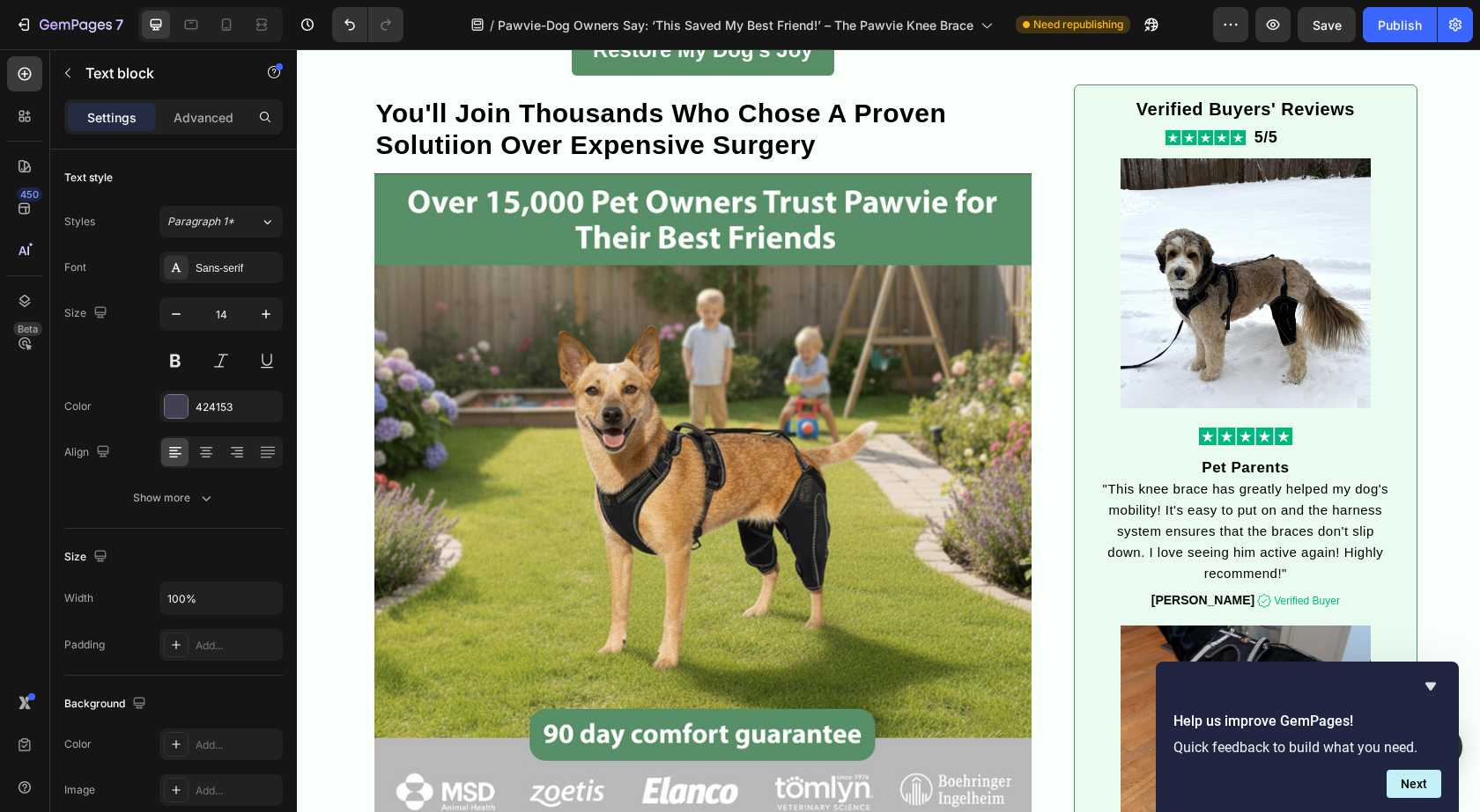
scroll to position [3512, 0]
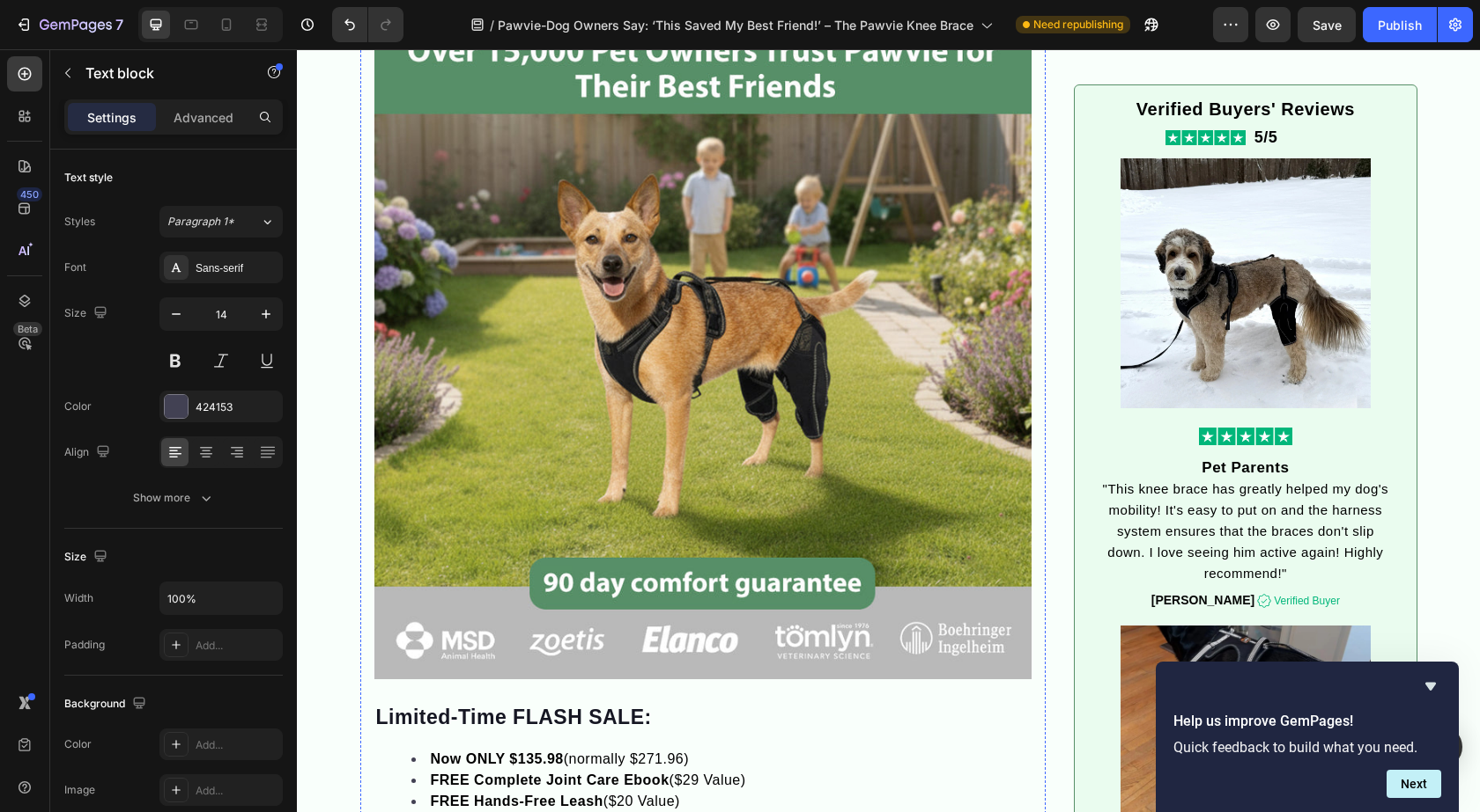
scroll to position [3601, 0]
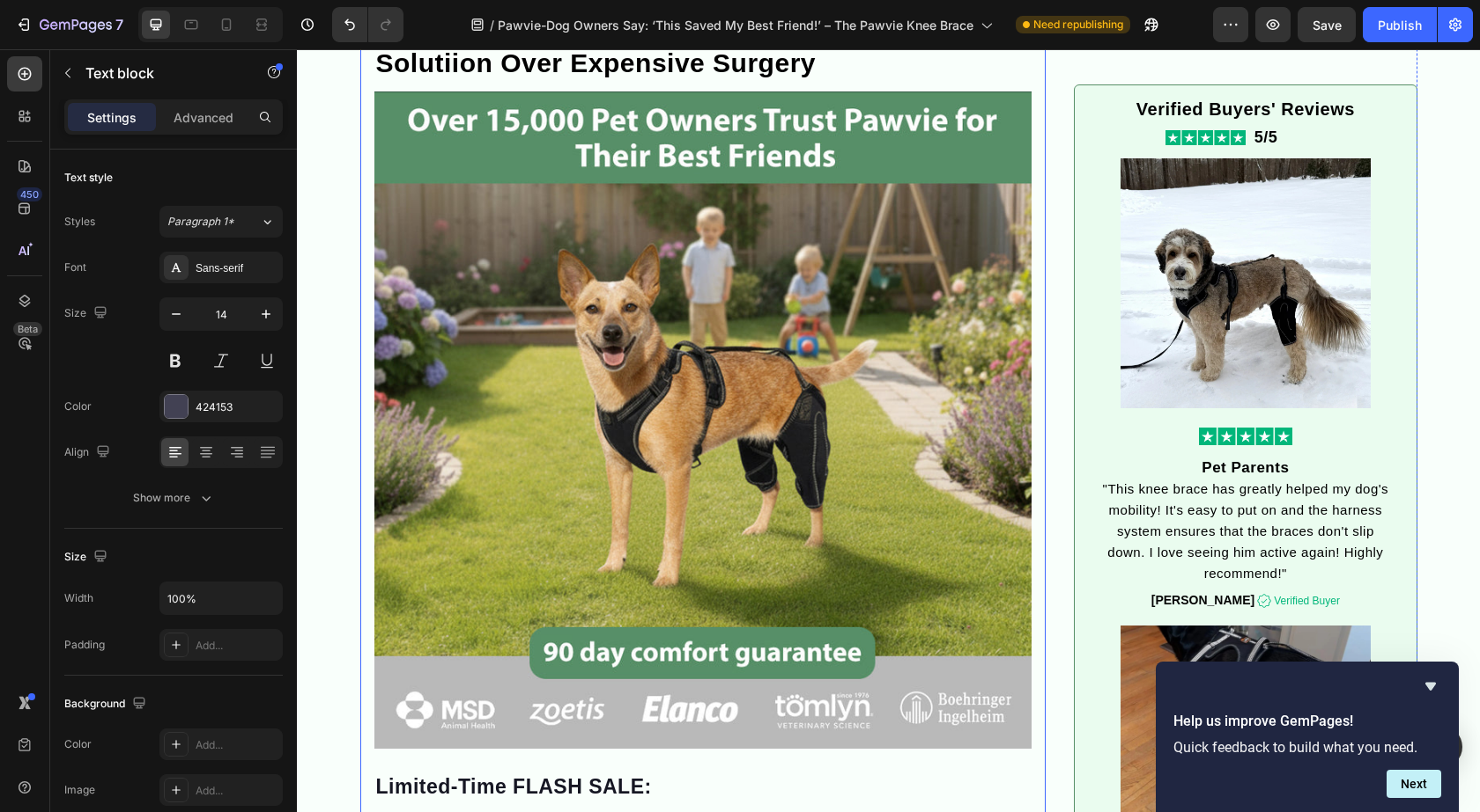
drag, startPoint x: 410, startPoint y: 573, endPoint x: 362, endPoint y: 454, distance: 128.3
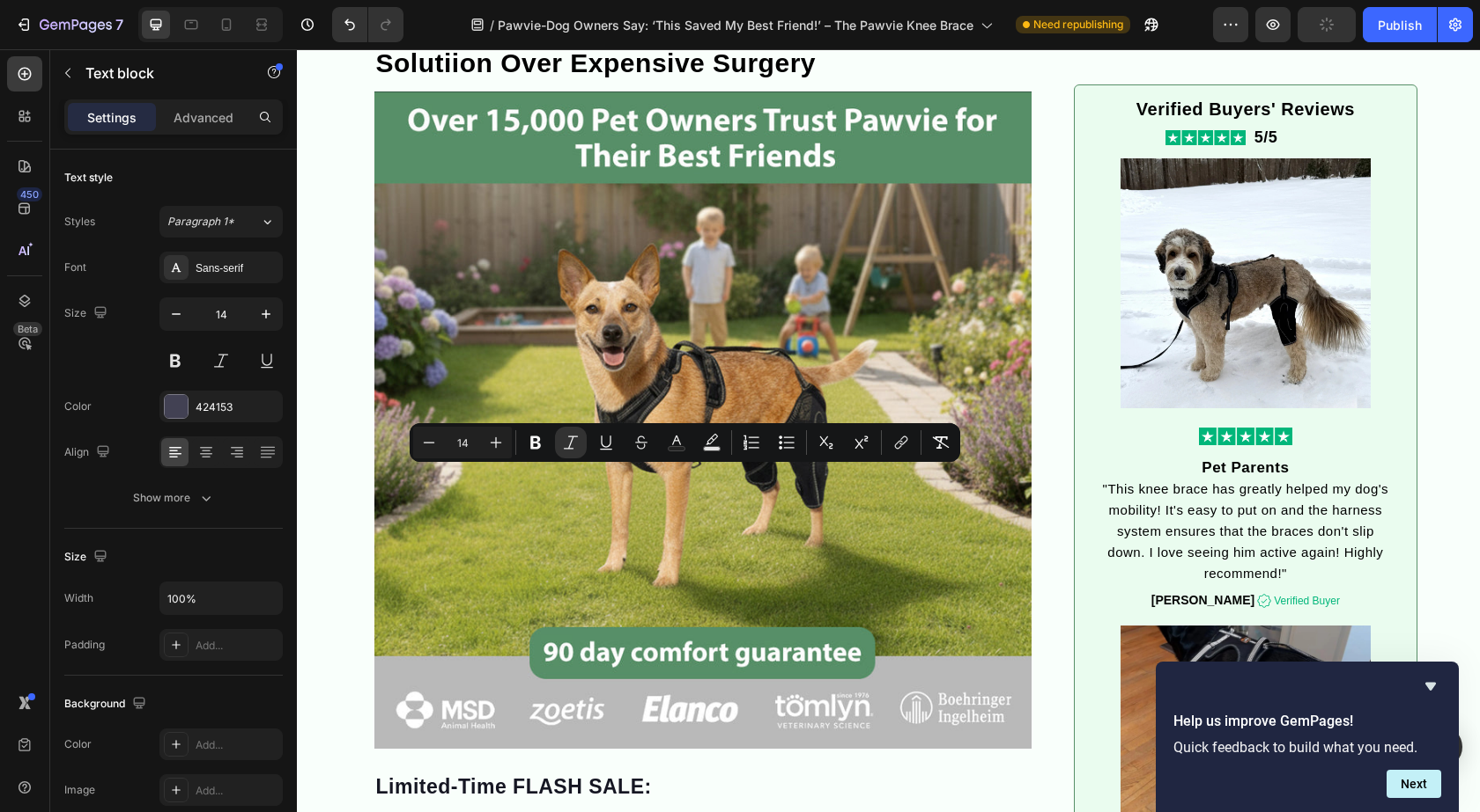
drag, startPoint x: 608, startPoint y: 476, endPoint x: 783, endPoint y: 485, distance: 175.2
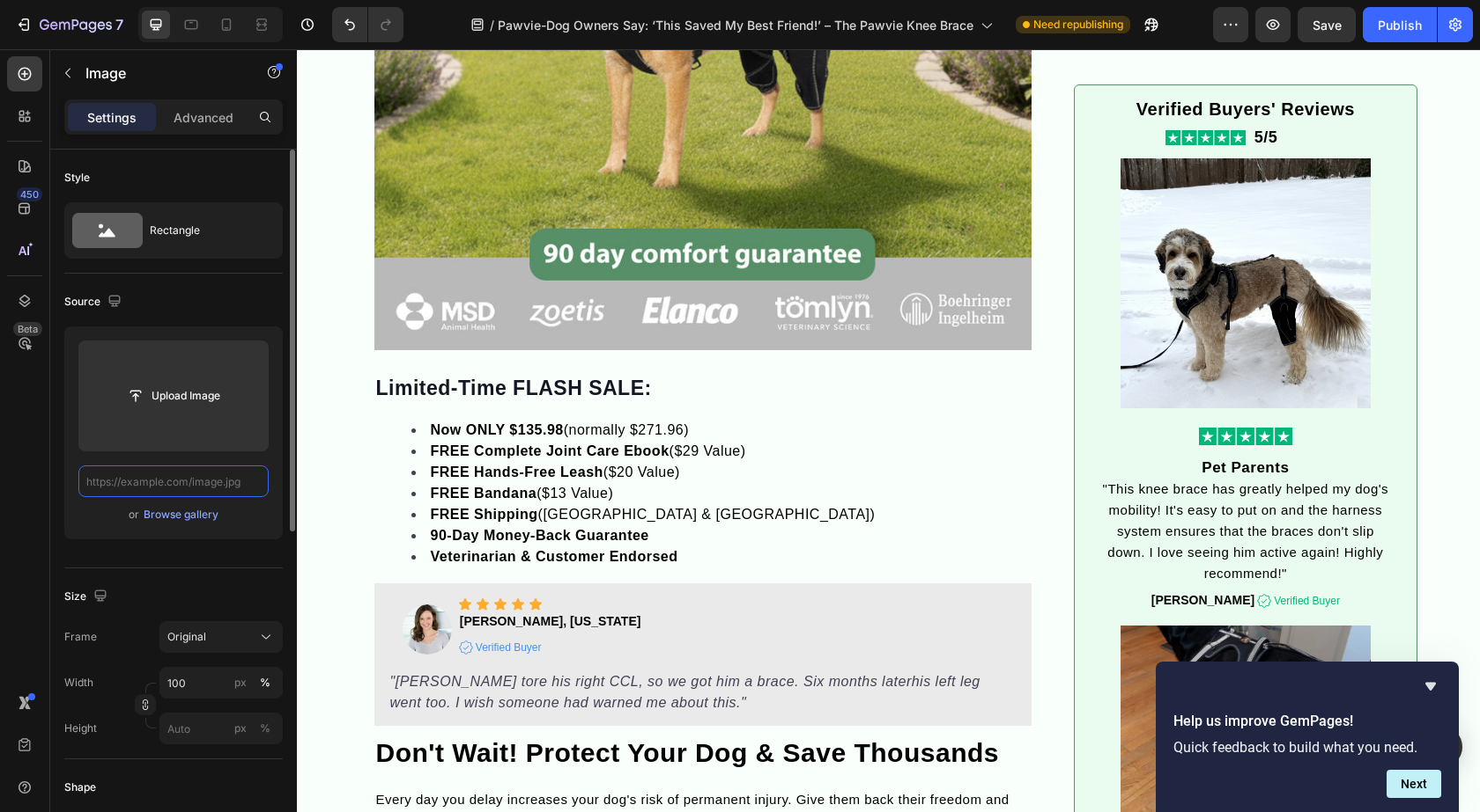
scroll to position [0, 0]
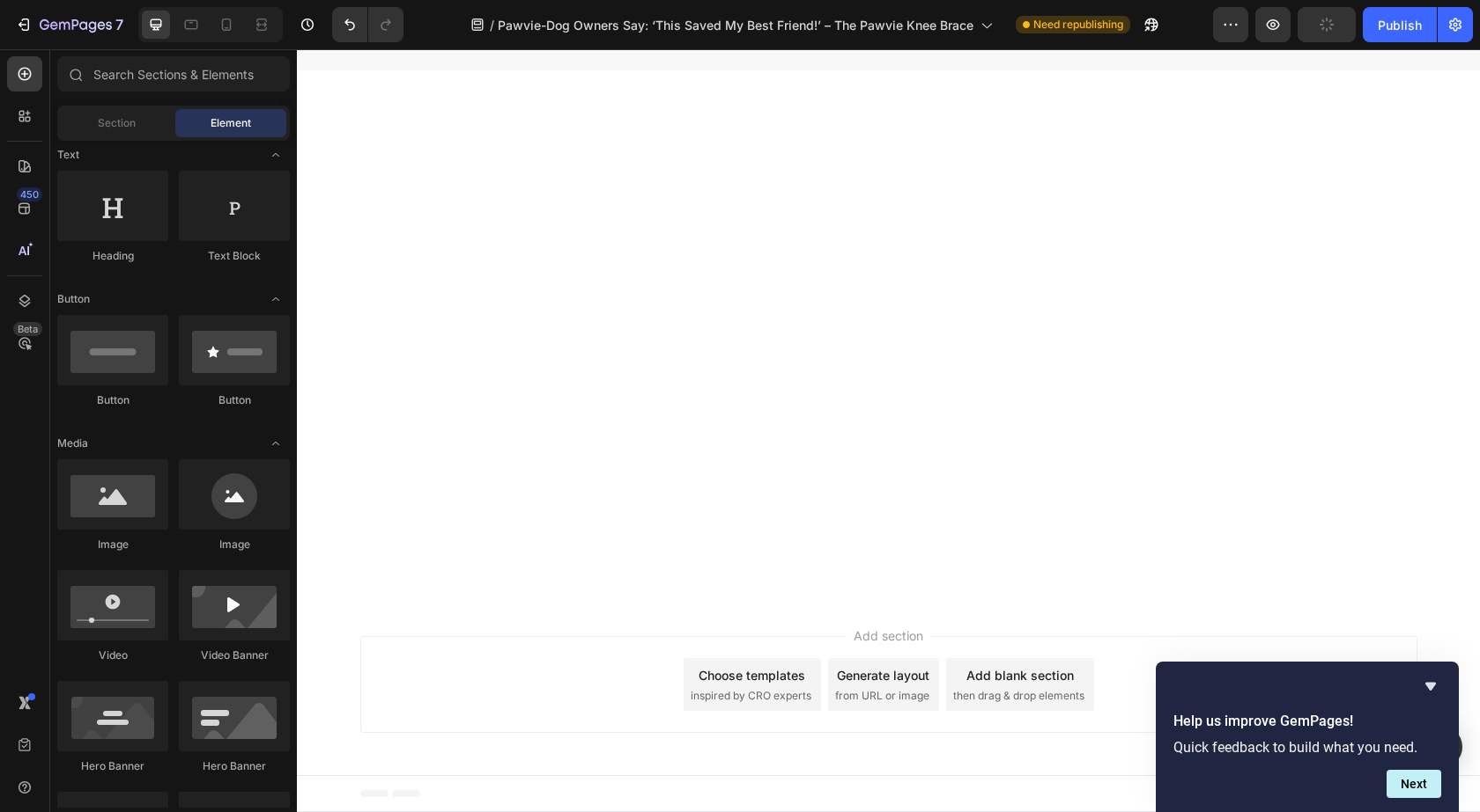
scroll to position [8090, 0]
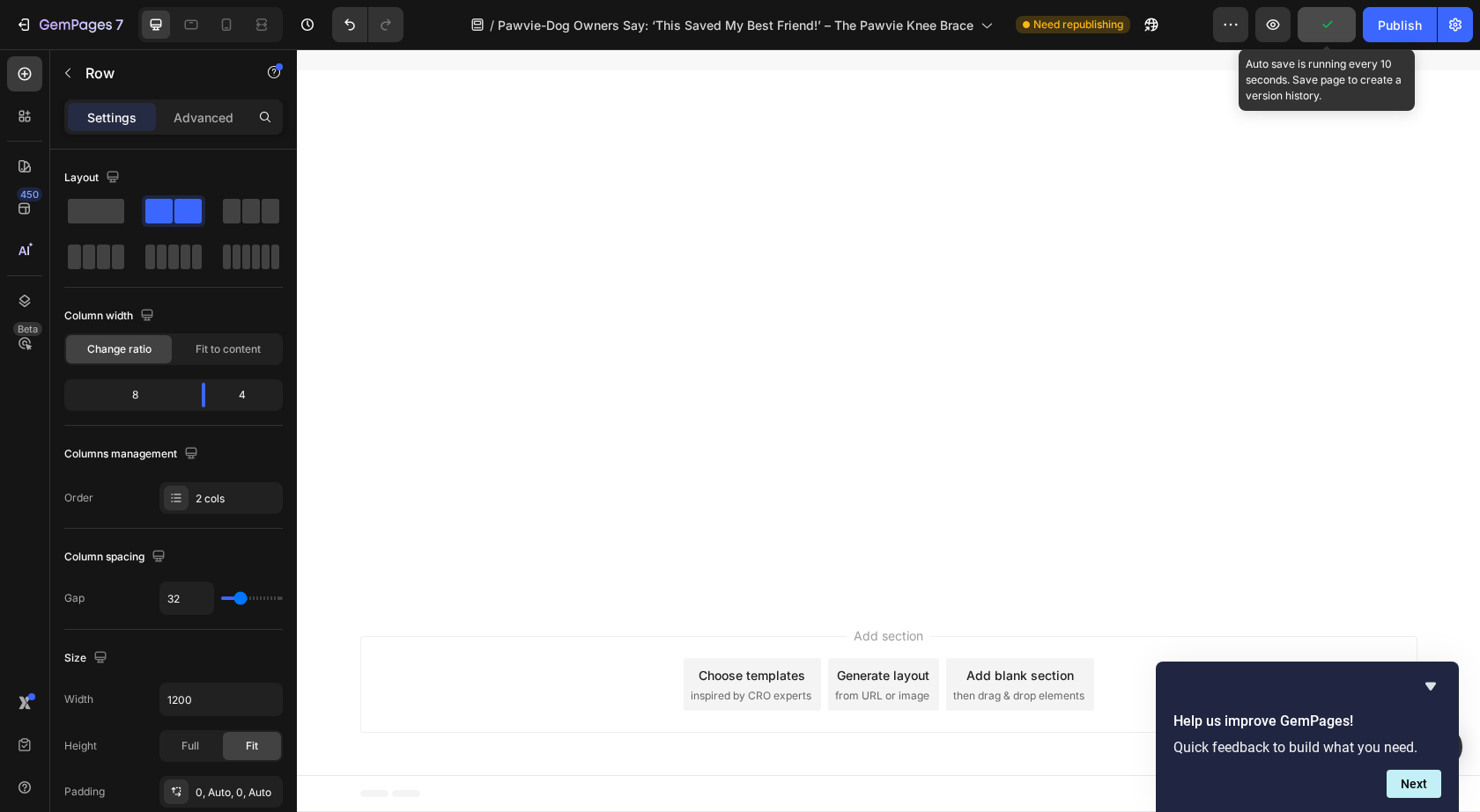
click at [1322, 23] on icon "button" at bounding box center [1326, 24] width 18 height 18
click at [1311, 24] on button "Save" at bounding box center [1327, 24] width 58 height 35
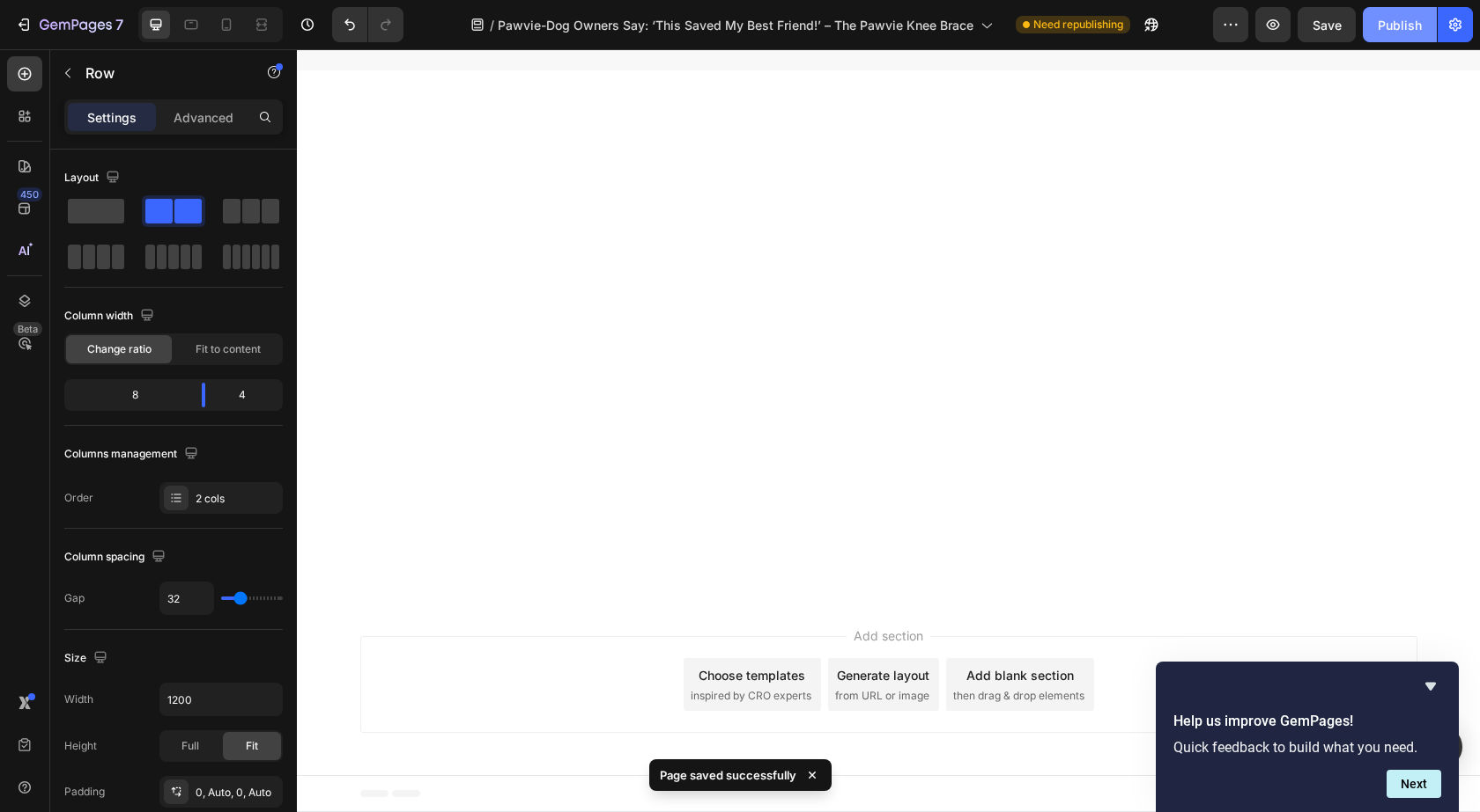
click at [1405, 28] on div "Publish" at bounding box center [1399, 25] width 44 height 19
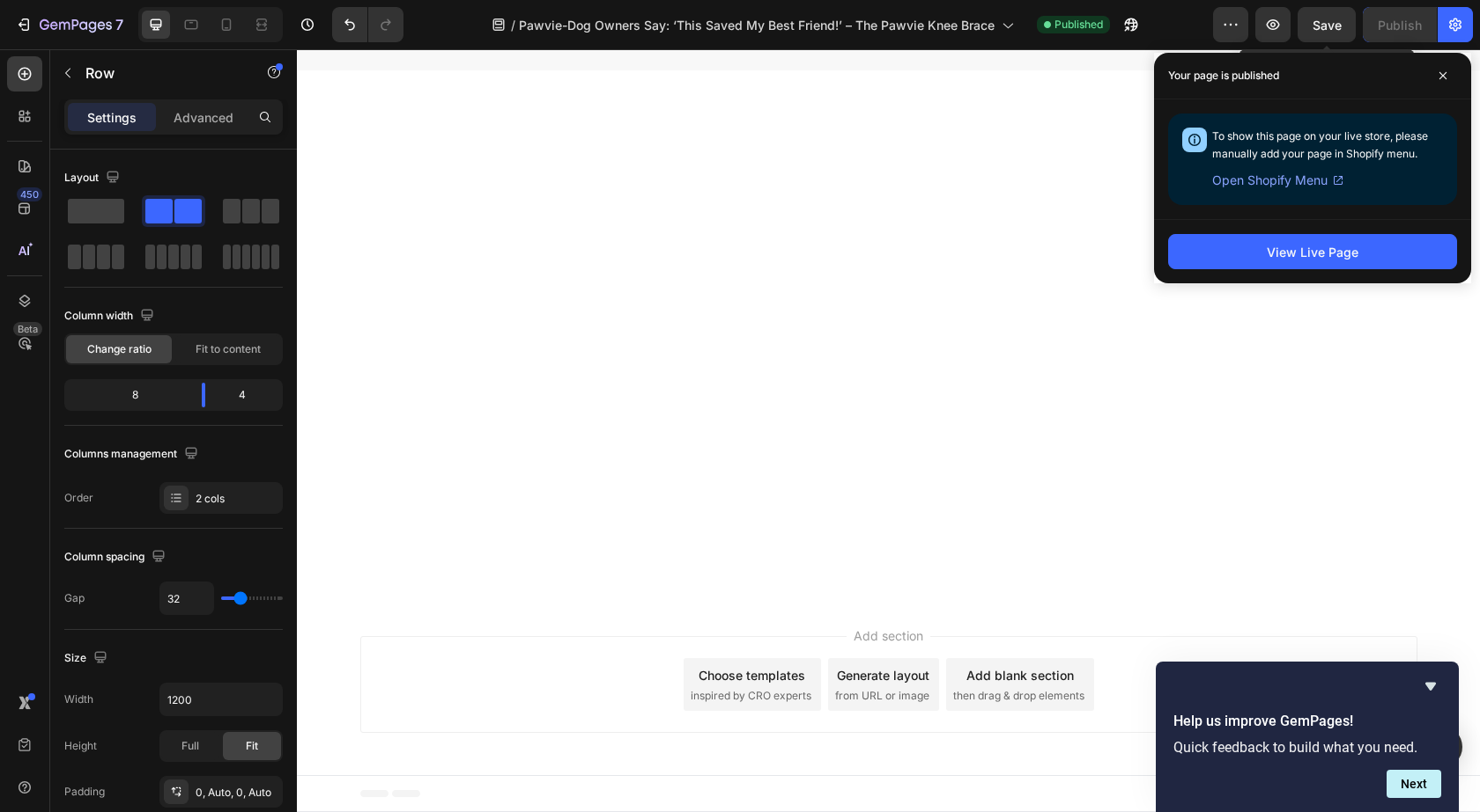
click at [1320, 29] on span "Save" at bounding box center [1327, 25] width 29 height 15
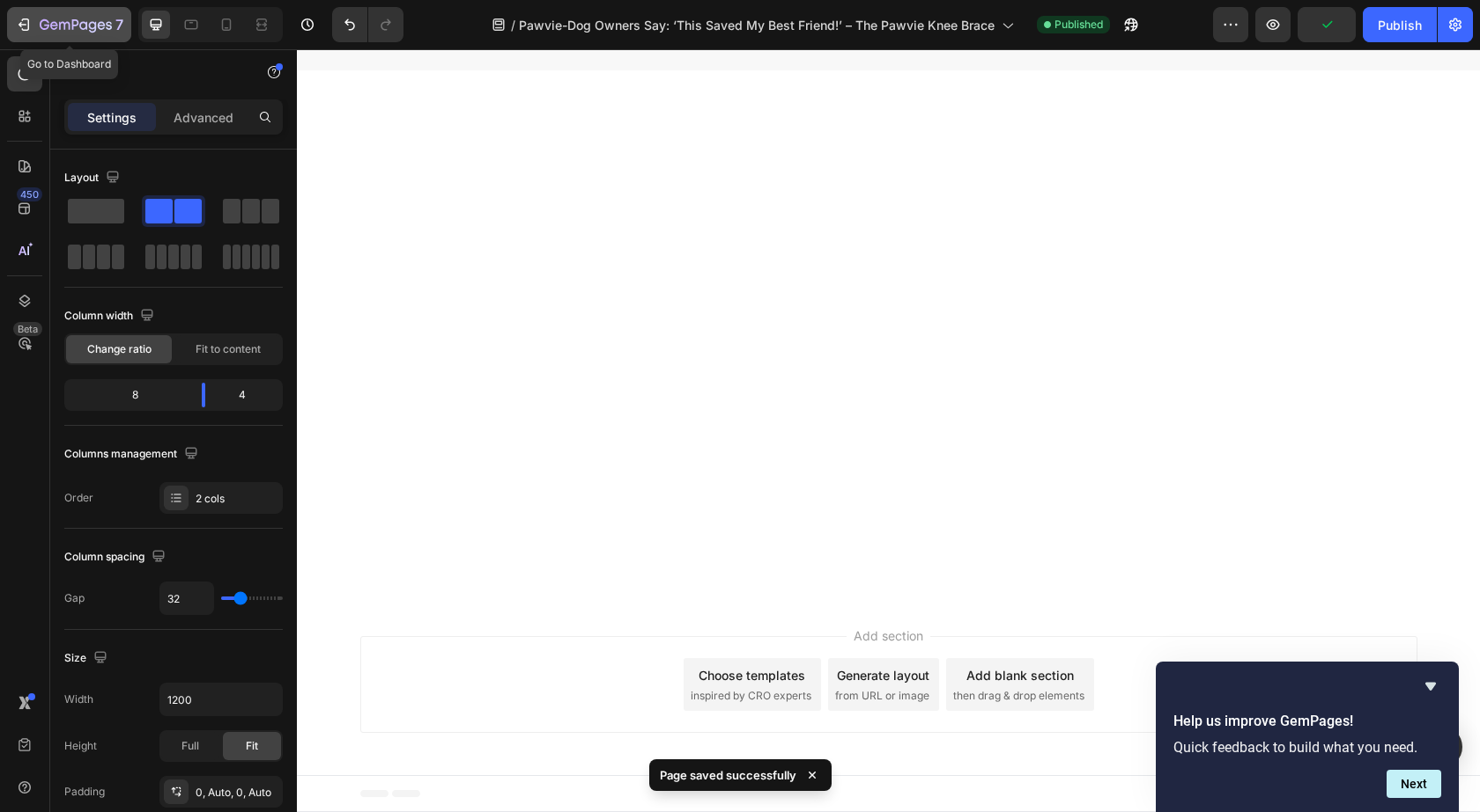
click at [71, 23] on icon "button" at bounding box center [75, 26] width 72 height 15
